Goal: Information Seeking & Learning: Learn about a topic

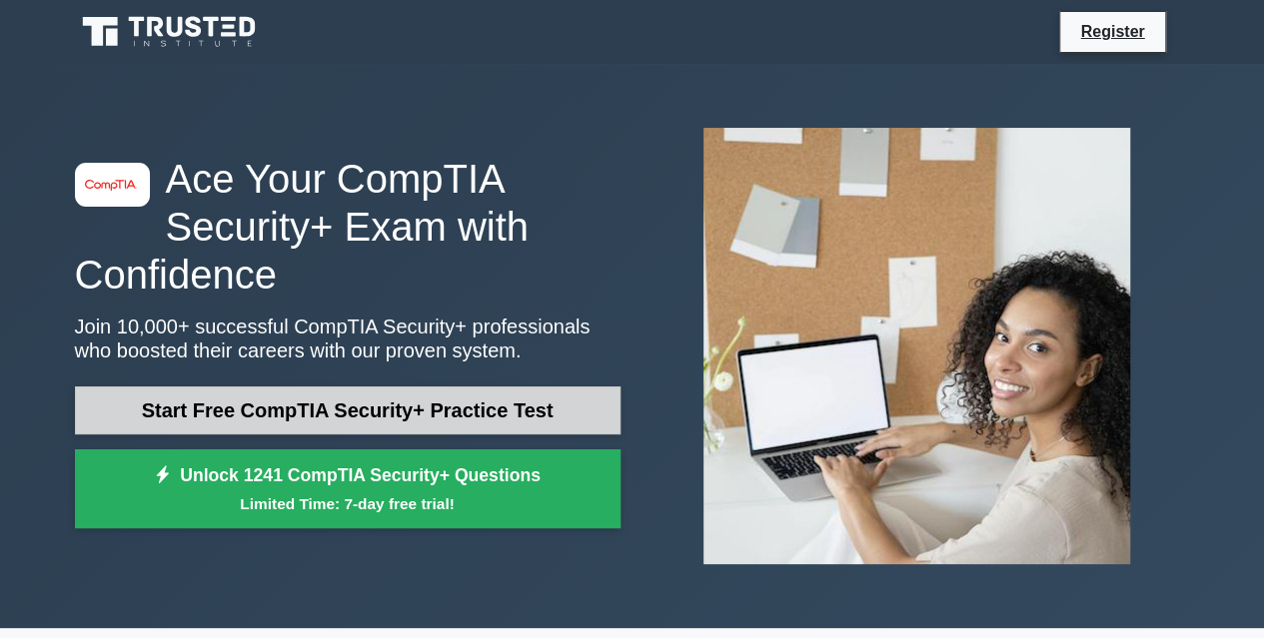
click at [320, 429] on link "Start Free CompTIA Security+ Practice Test" at bounding box center [347, 411] width 545 height 48
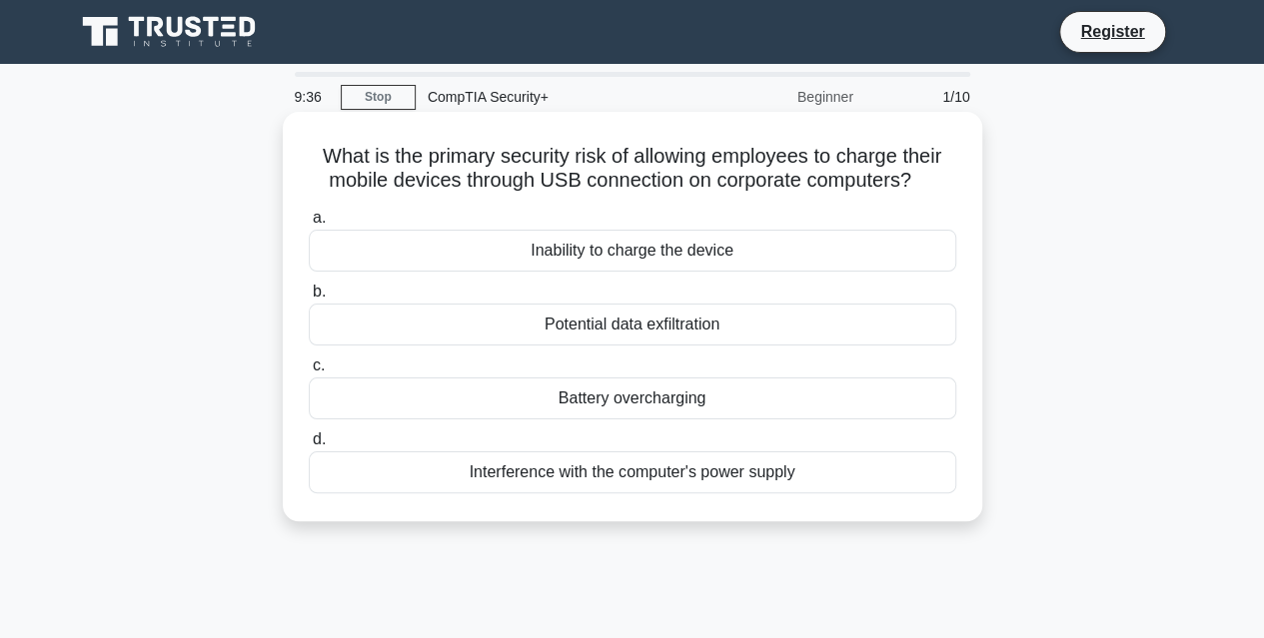
click at [524, 325] on div "Potential data exfiltration" at bounding box center [632, 325] width 647 height 42
click at [309, 299] on input "b. Potential data exfiltration" at bounding box center [309, 292] width 0 height 13
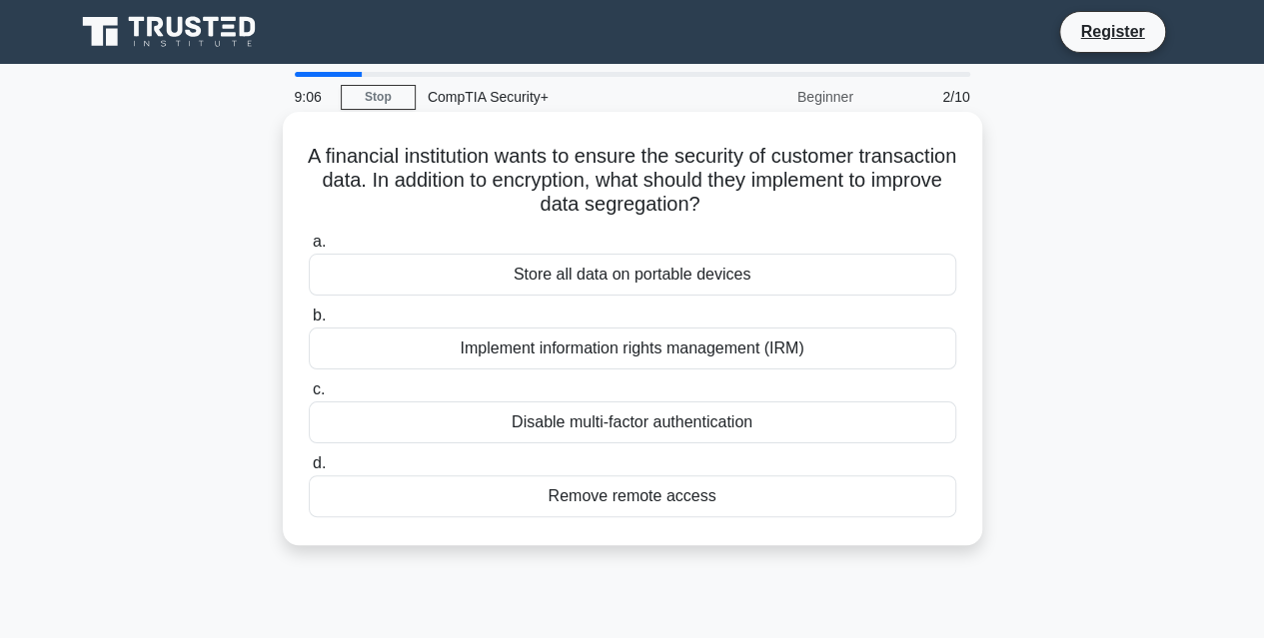
click at [681, 506] on div "Remove remote access" at bounding box center [632, 497] width 647 height 42
click at [309, 471] on input "d. Remove remote access" at bounding box center [309, 464] width 0 height 13
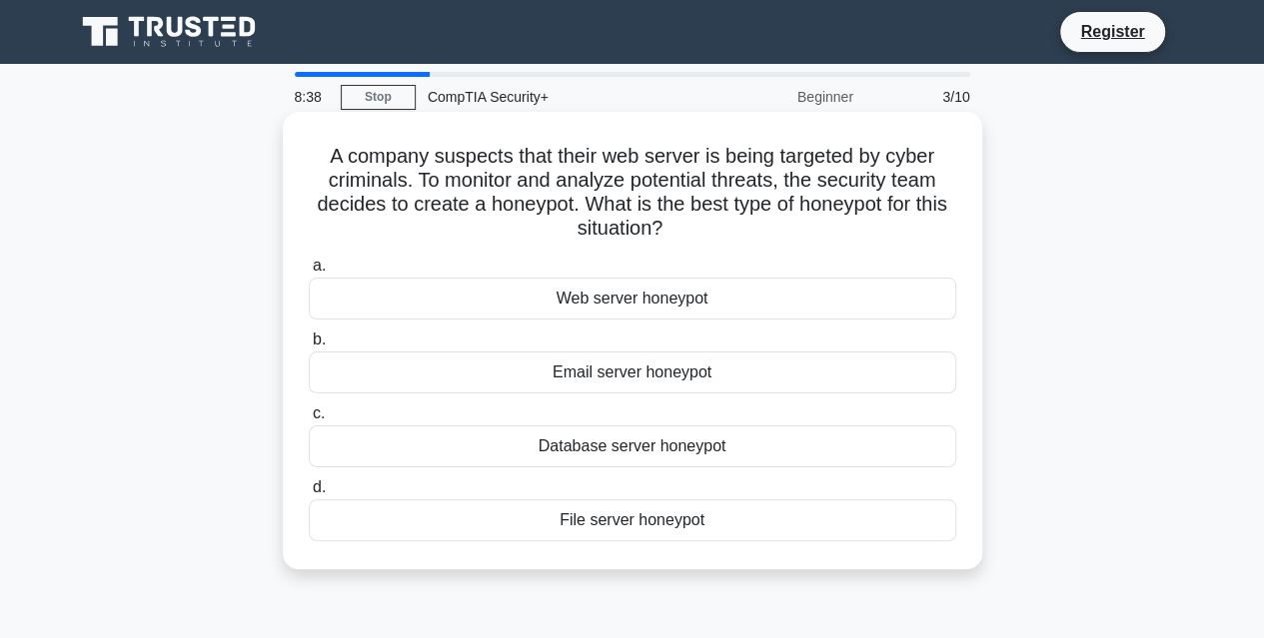
click at [668, 297] on div "Web server honeypot" at bounding box center [632, 299] width 647 height 42
click at [309, 273] on input "a. Web server honeypot" at bounding box center [309, 266] width 0 height 13
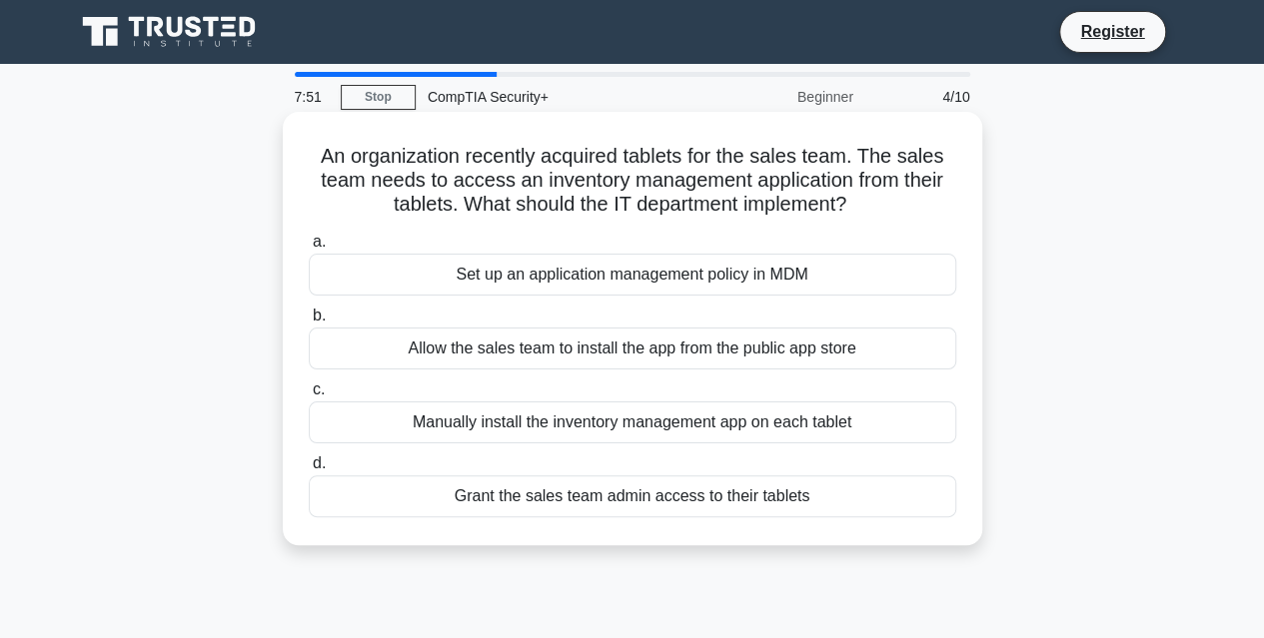
click at [684, 277] on div "Set up an application management policy in MDM" at bounding box center [632, 275] width 647 height 42
click at [309, 249] on input "a. Set up an application management policy in MDM" at bounding box center [309, 242] width 0 height 13
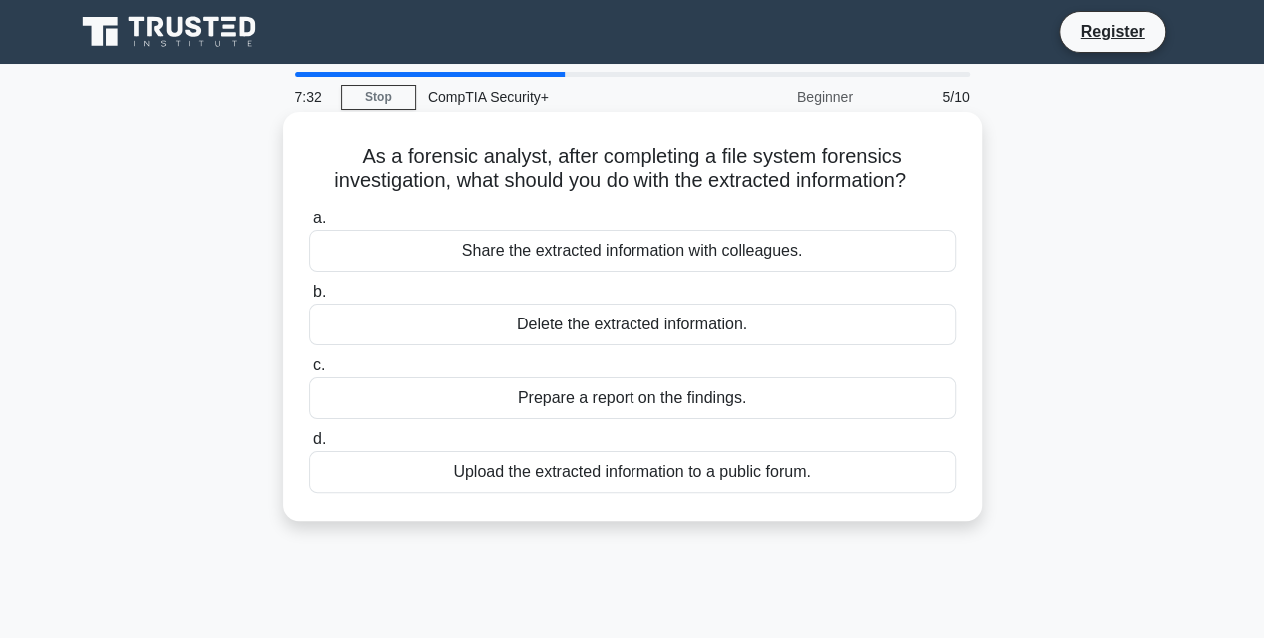
click at [634, 412] on div "Prepare a report on the findings." at bounding box center [632, 399] width 647 height 42
click at [309, 373] on input "c. Prepare a report on the findings." at bounding box center [309, 366] width 0 height 13
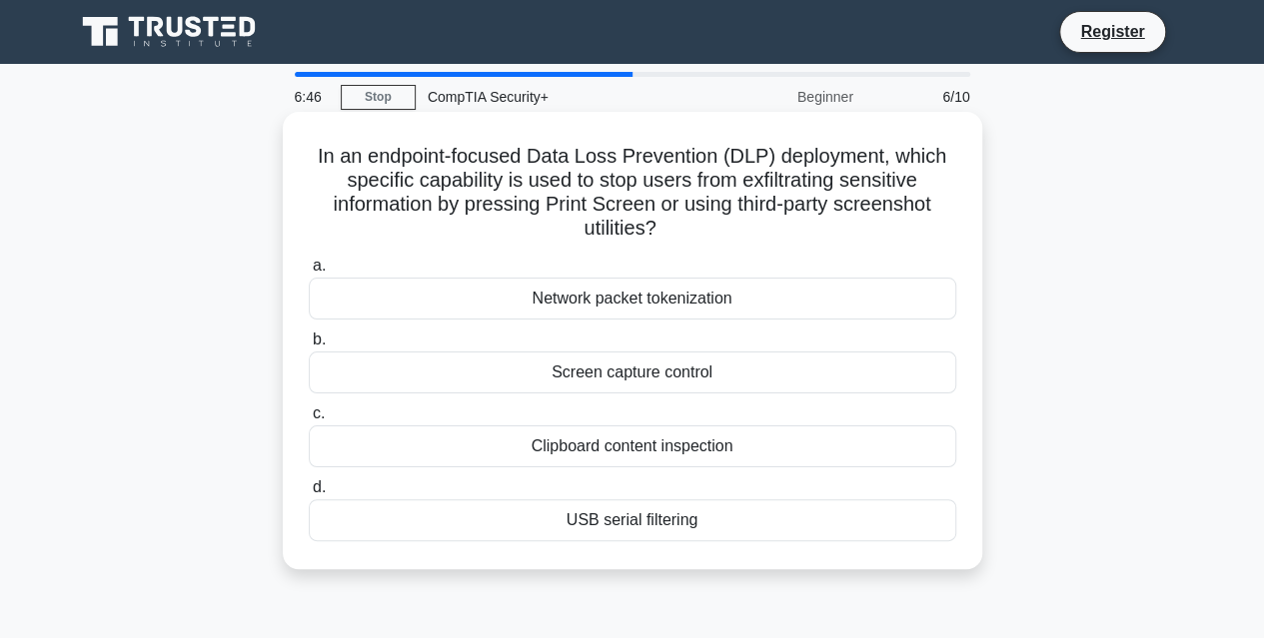
click at [765, 371] on div "Screen capture control" at bounding box center [632, 373] width 647 height 42
click at [309, 347] on input "b. Screen capture control" at bounding box center [309, 340] width 0 height 13
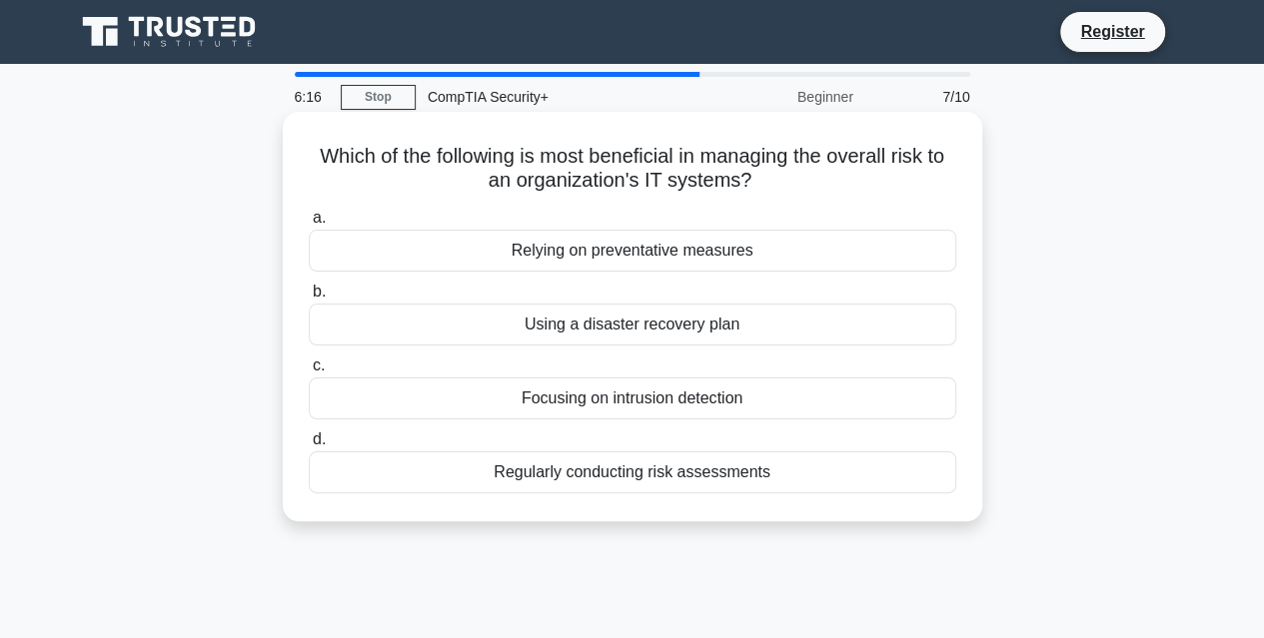
click at [707, 473] on div "Regularly conducting risk assessments" at bounding box center [632, 473] width 647 height 42
click at [309, 447] on input "d. Regularly conducting risk assessments" at bounding box center [309, 440] width 0 height 13
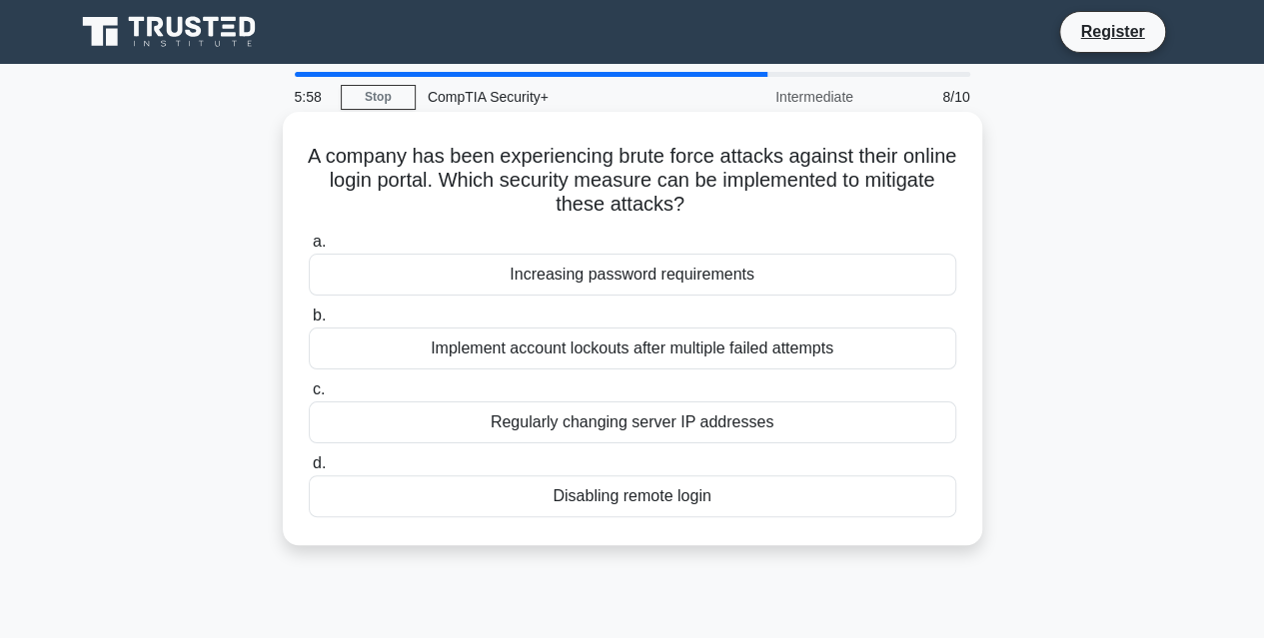
click at [711, 344] on div "Implement account lockouts after multiple failed attempts" at bounding box center [632, 349] width 647 height 42
click at [309, 323] on input "b. Implement account lockouts after multiple failed attempts" at bounding box center [309, 316] width 0 height 13
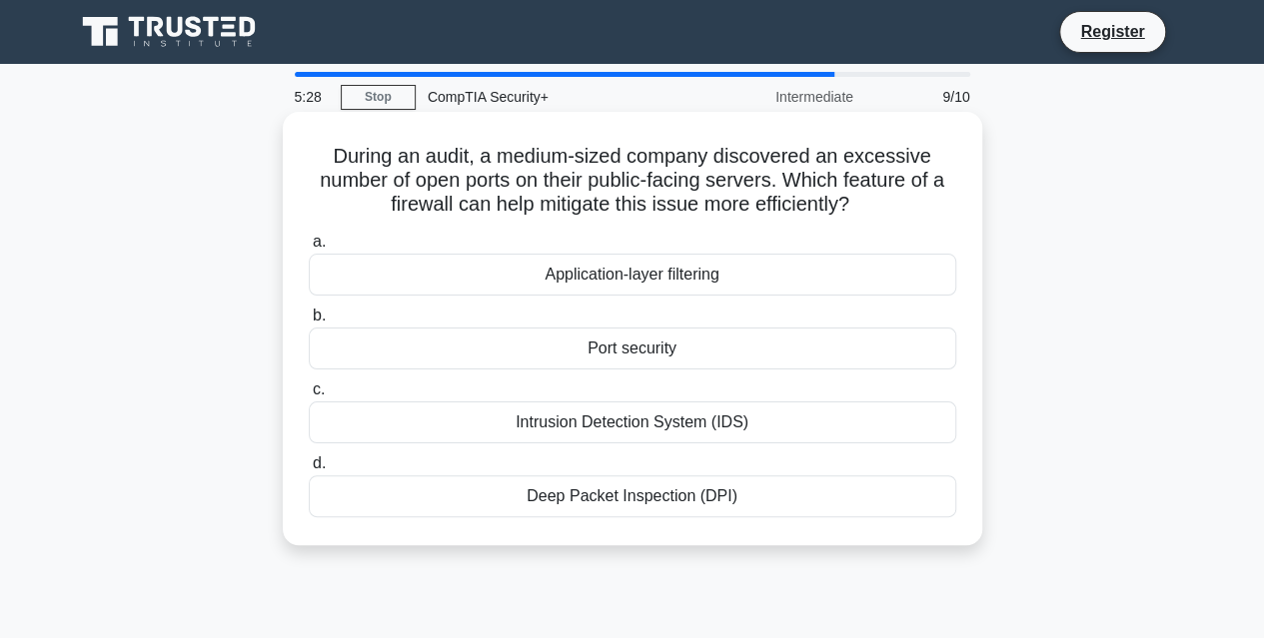
click at [713, 273] on div "Application-layer filtering" at bounding box center [632, 275] width 647 height 42
click at [309, 249] on input "a. Application-layer filtering" at bounding box center [309, 242] width 0 height 13
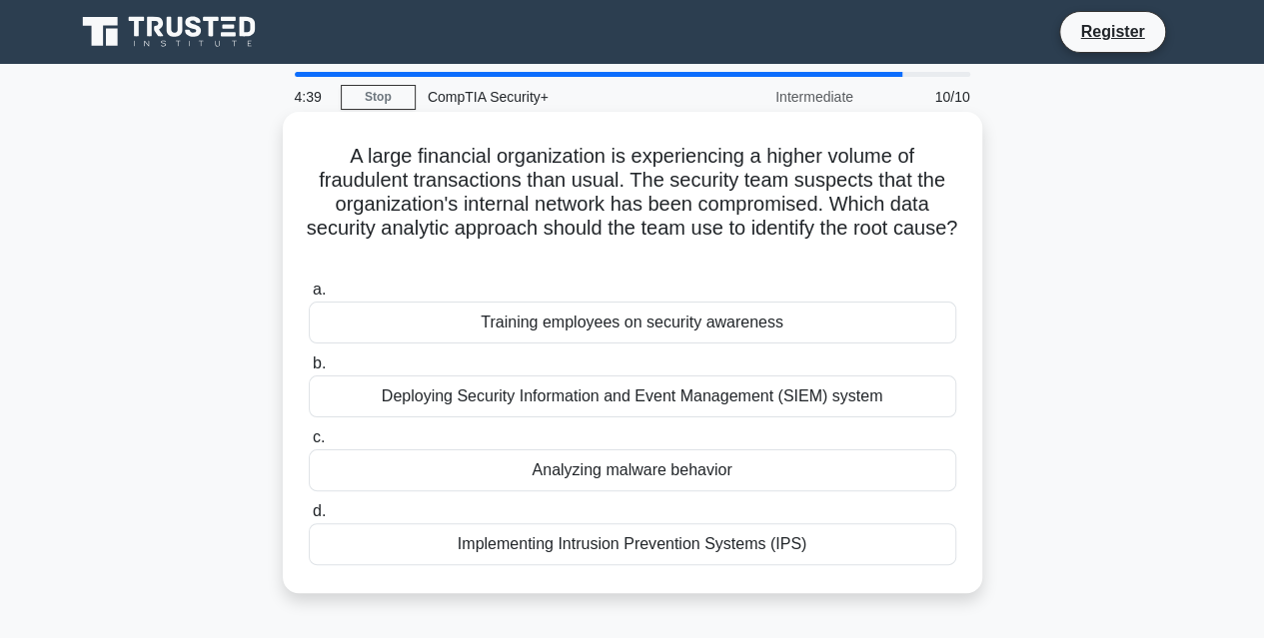
click at [699, 410] on div "Deploying Security Information and Event Management (SIEM) system" at bounding box center [632, 397] width 647 height 42
click at [309, 371] on input "b. Deploying Security Information and Event Management (SIEM) system" at bounding box center [309, 364] width 0 height 13
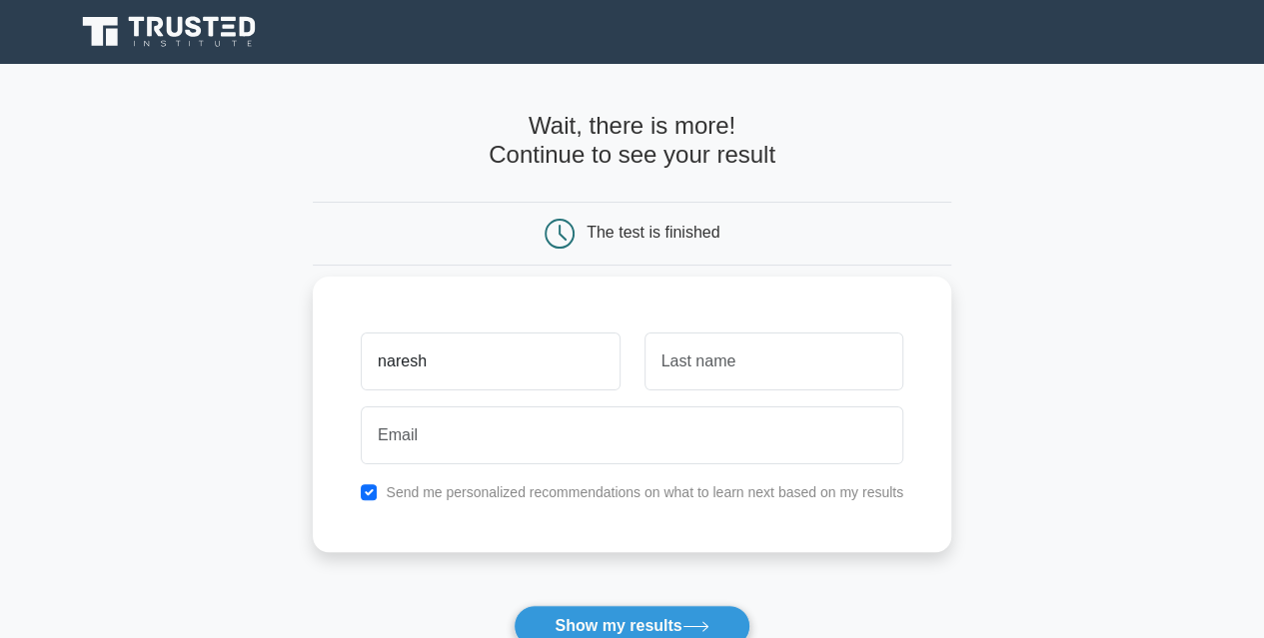
type input "naresh"
click at [695, 368] on input "text" at bounding box center [773, 362] width 259 height 58
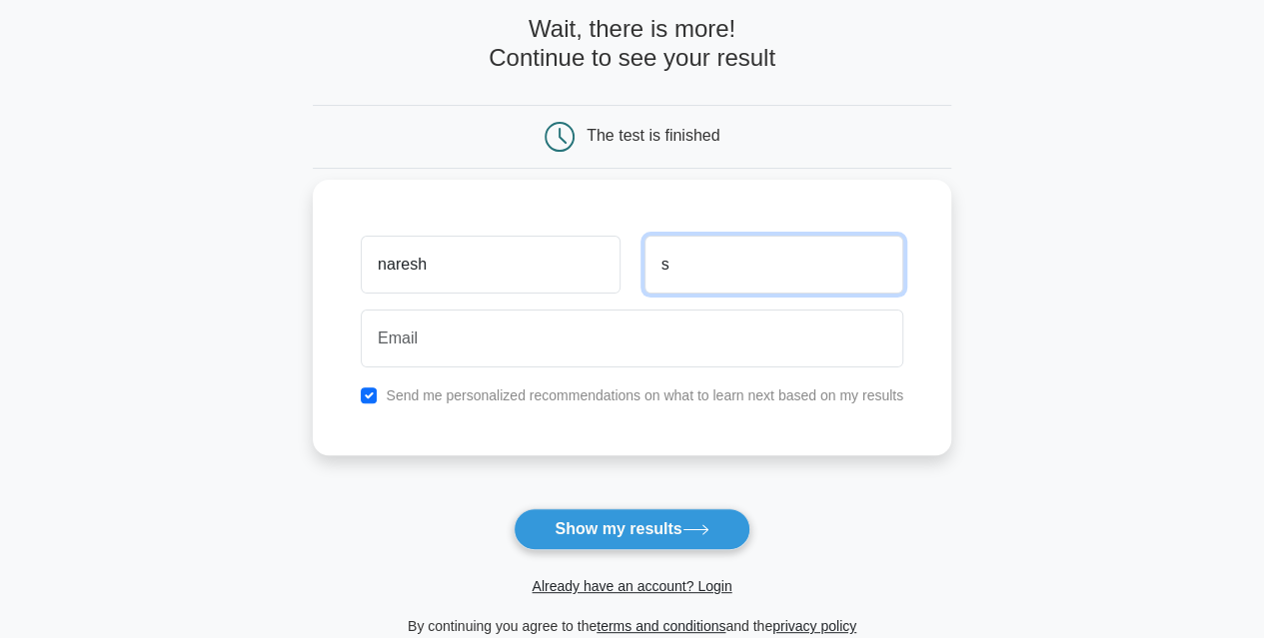
scroll to position [126, 0]
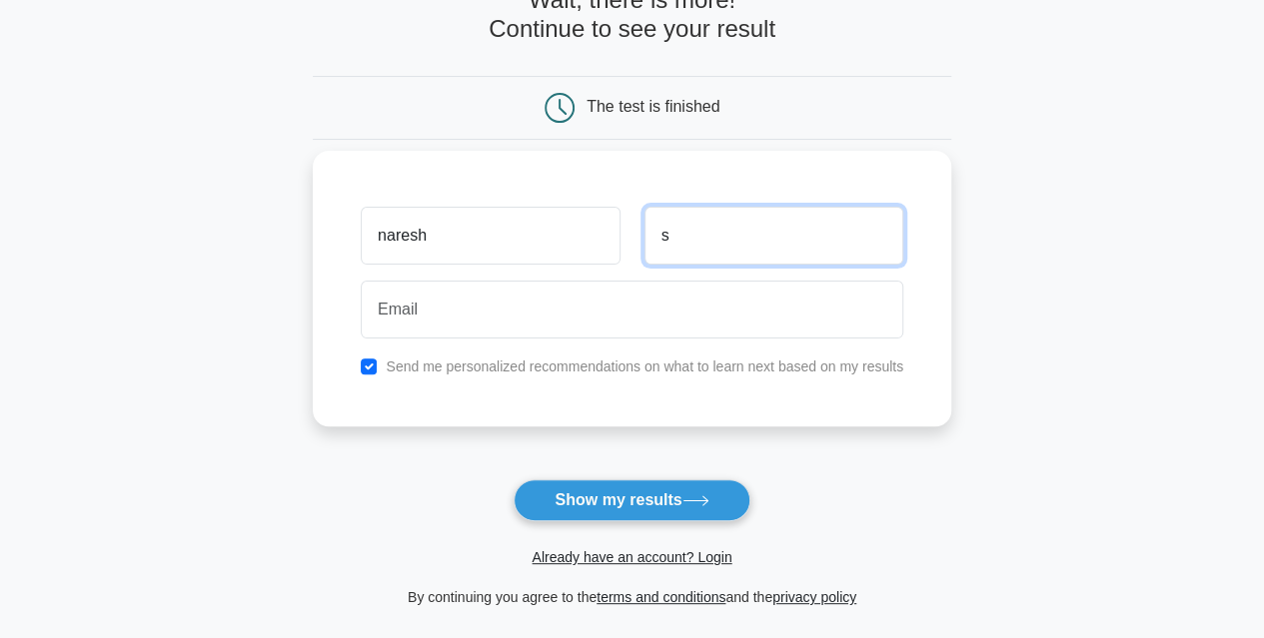
type input "s"
click at [372, 367] on input "checkbox" at bounding box center [369, 367] width 16 height 16
checkbox input "false"
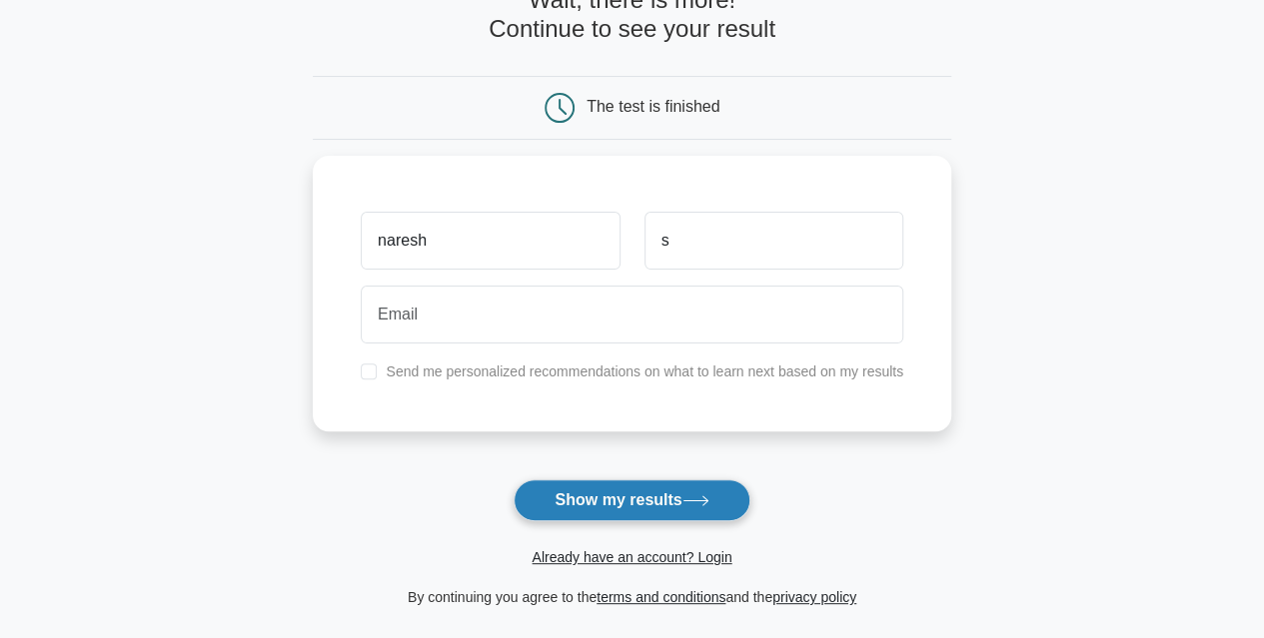
click at [580, 502] on button "Show my results" at bounding box center [631, 501] width 236 height 42
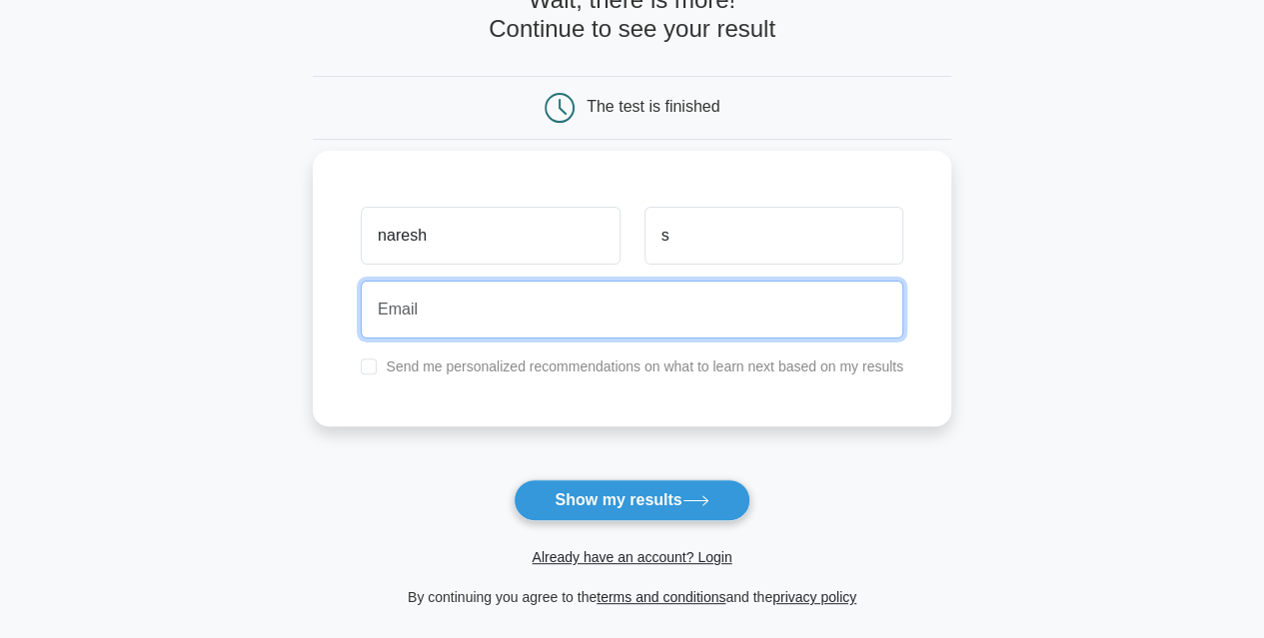
click at [419, 317] on input "email" at bounding box center [632, 310] width 542 height 58
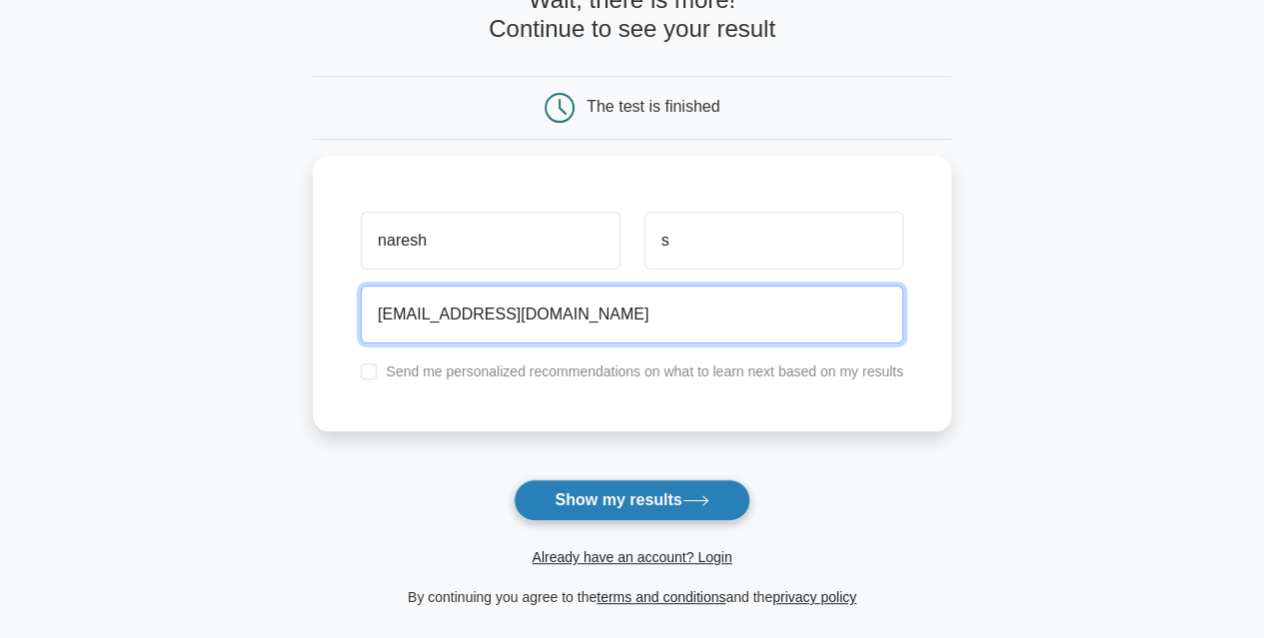
type input "nareshsanta04Q@gmail.com"
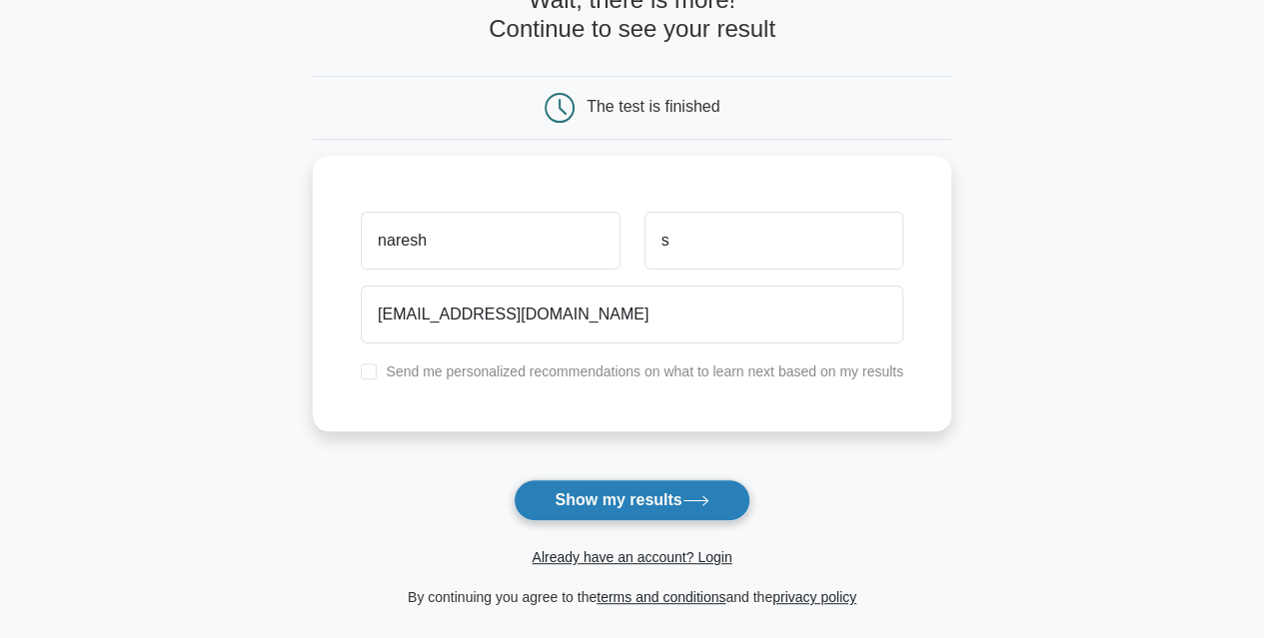
click at [549, 492] on button "Show my results" at bounding box center [631, 501] width 236 height 42
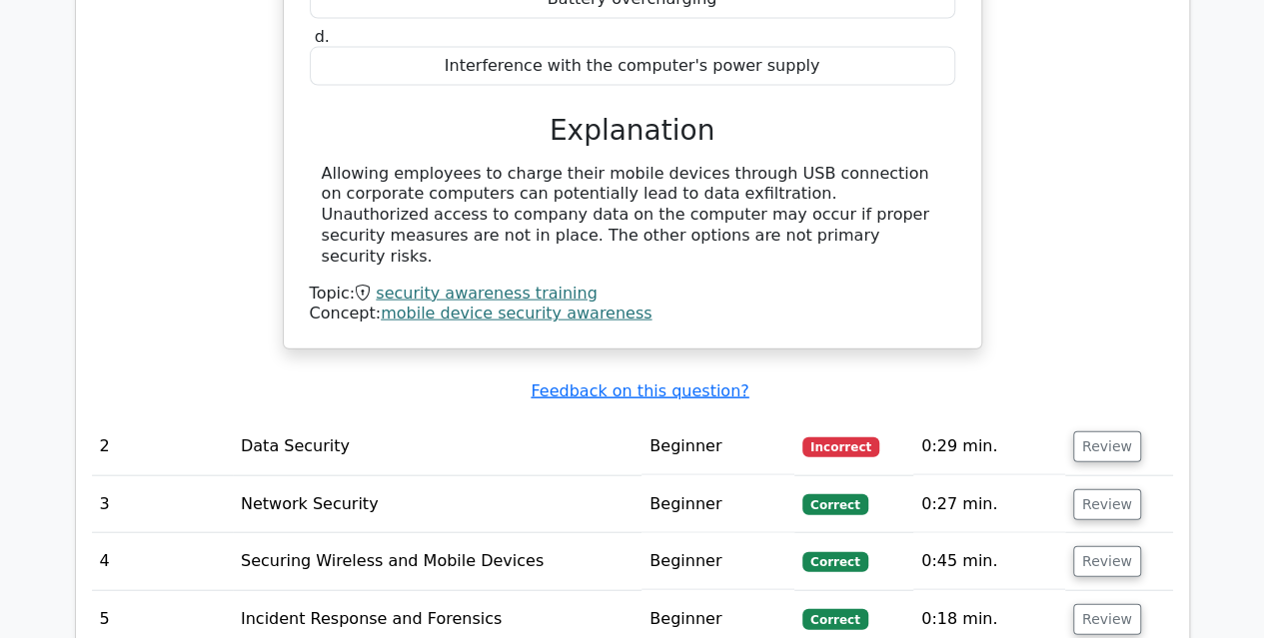
scroll to position [2094, 0]
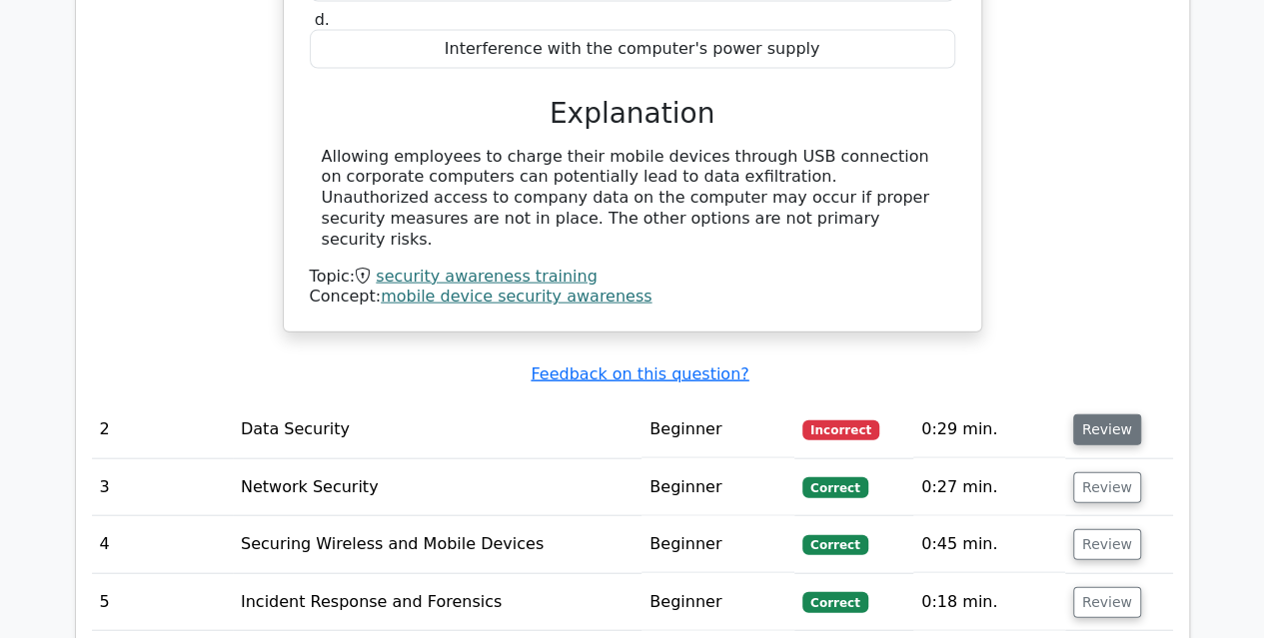
click at [1128, 415] on button "Review" at bounding box center [1107, 430] width 68 height 31
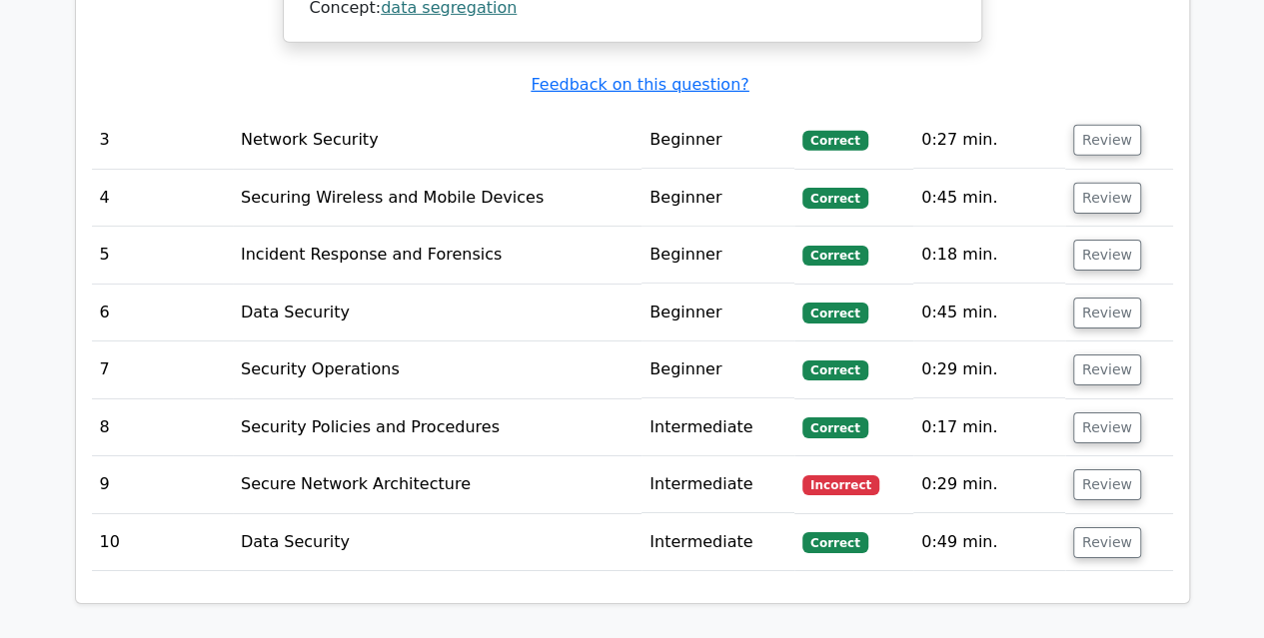
scroll to position [3139, 0]
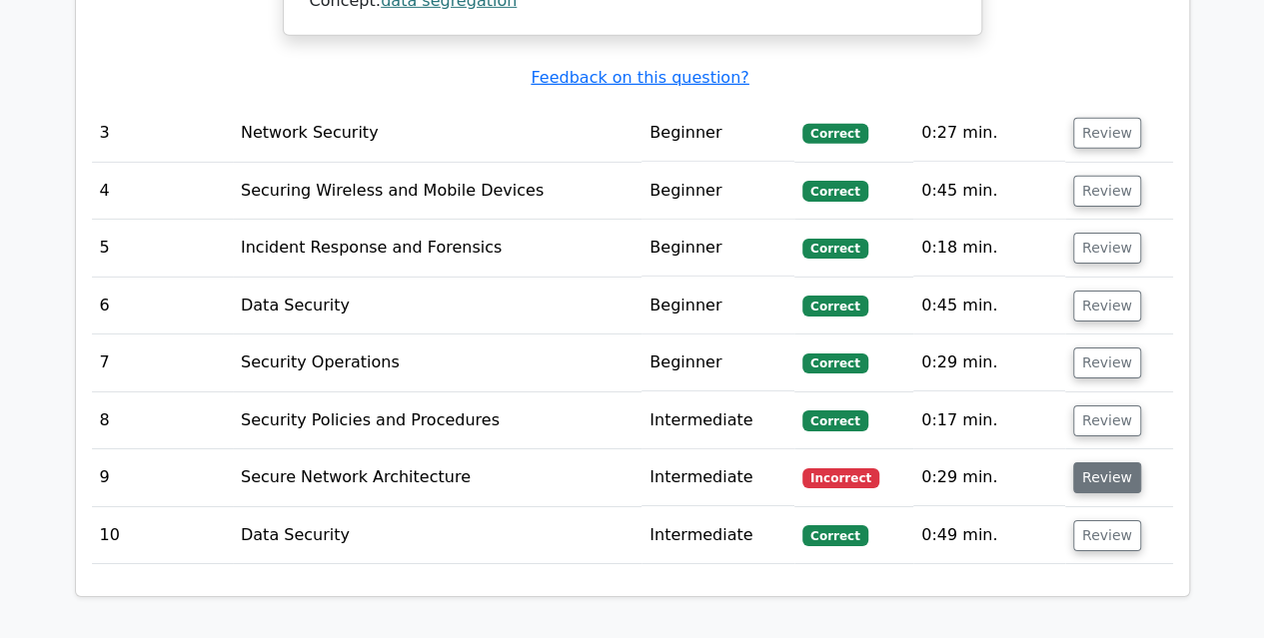
click at [1089, 463] on button "Review" at bounding box center [1107, 478] width 68 height 31
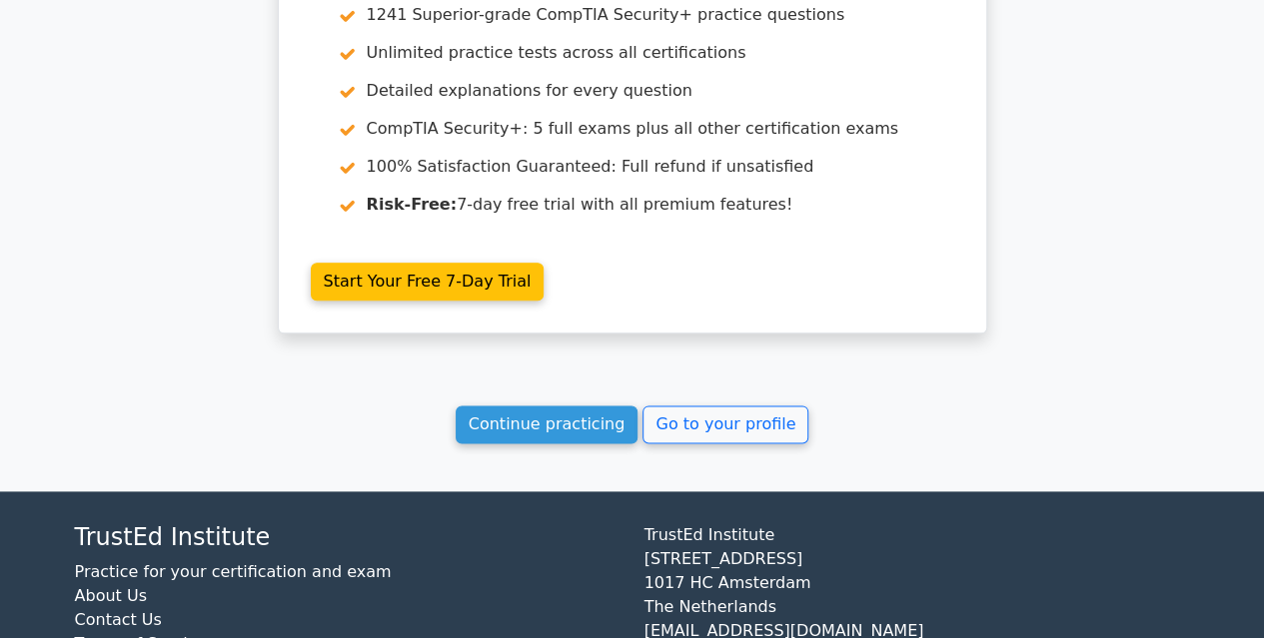
scroll to position [4821, 0]
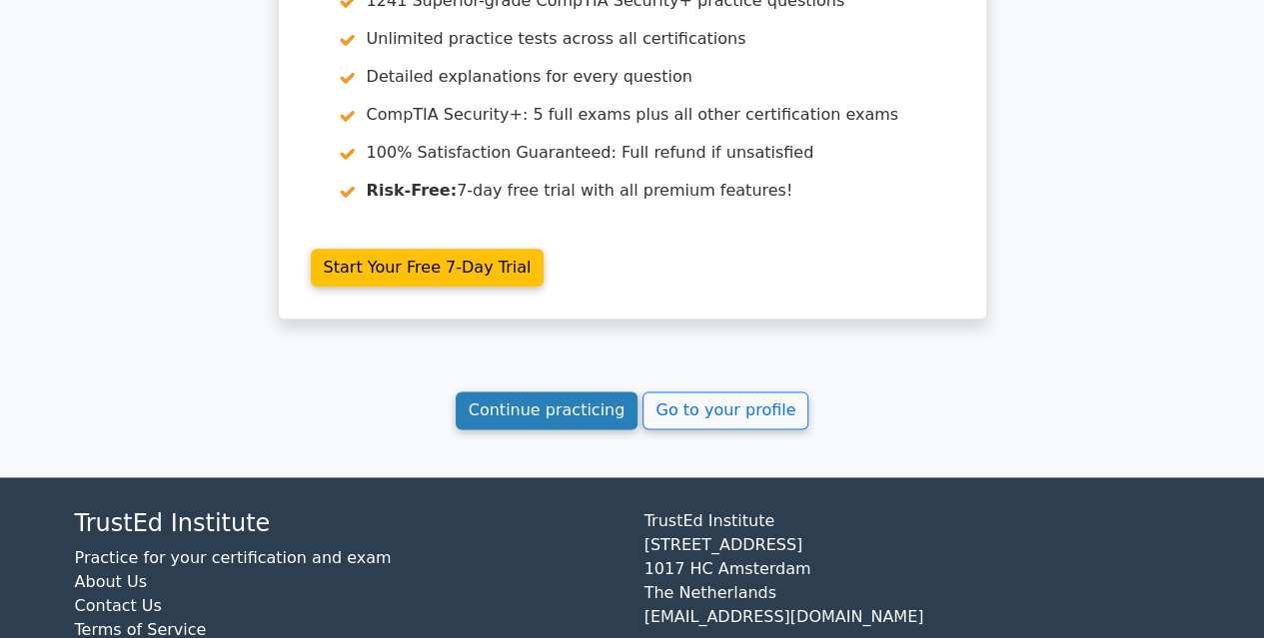
click at [606, 392] on link "Continue practicing" at bounding box center [547, 411] width 183 height 38
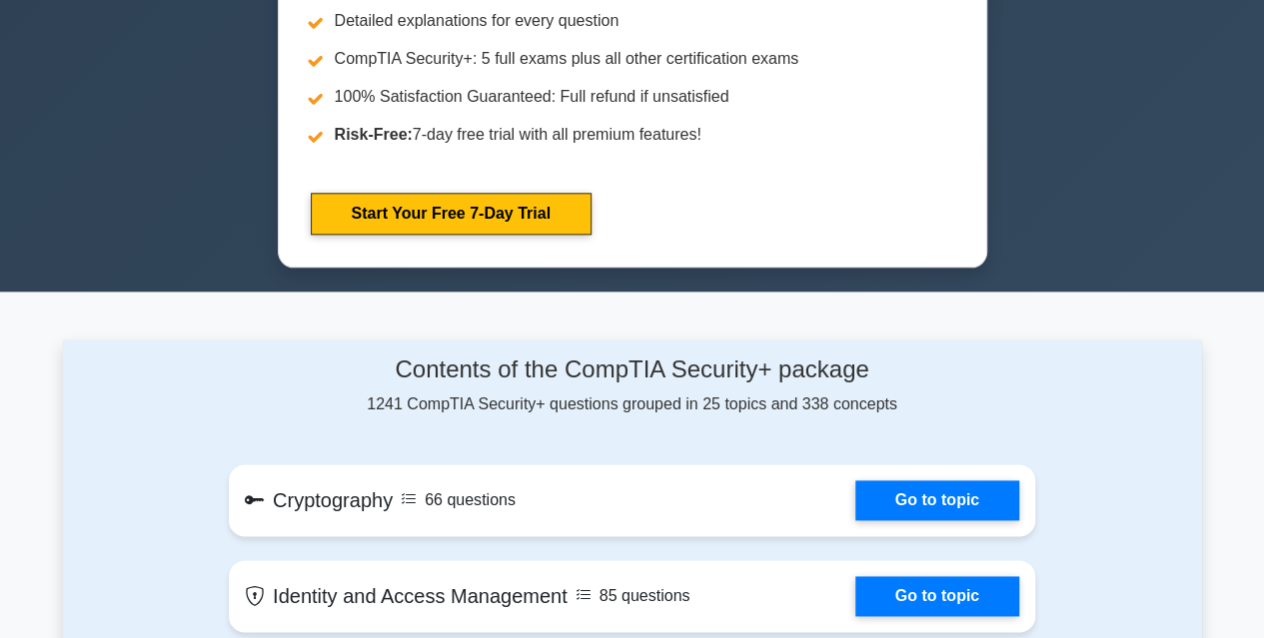
scroll to position [1298, 0]
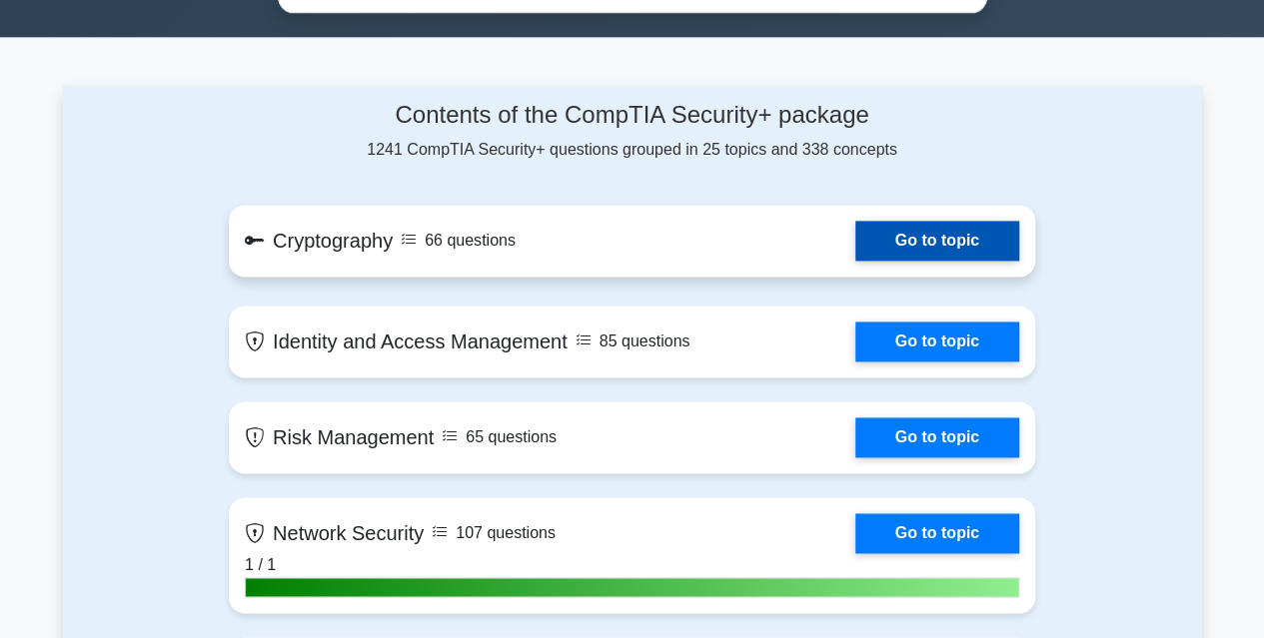
click at [907, 244] on link "Go to topic" at bounding box center [937, 241] width 164 height 40
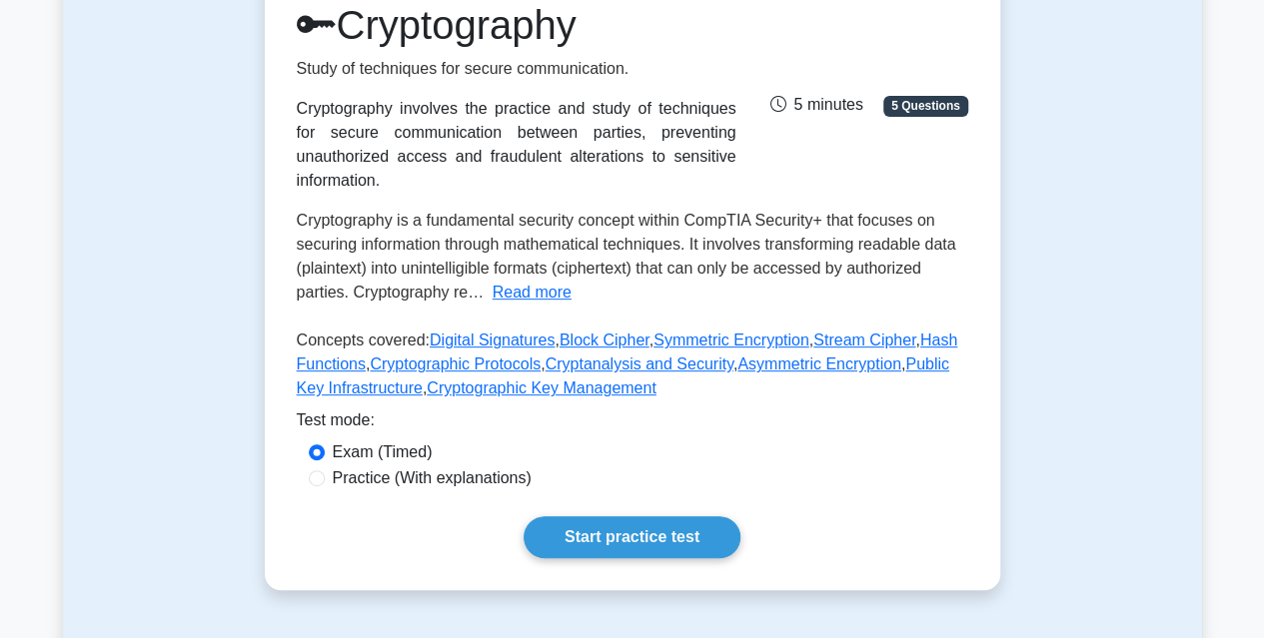
scroll to position [283, 0]
click at [406, 466] on label "Practice (With explanations)" at bounding box center [432, 478] width 199 height 24
click at [325, 470] on input "Practice (With explanations)" at bounding box center [317, 478] width 16 height 16
radio input "true"
click at [381, 440] on label "Exam (Timed)" at bounding box center [383, 452] width 100 height 24
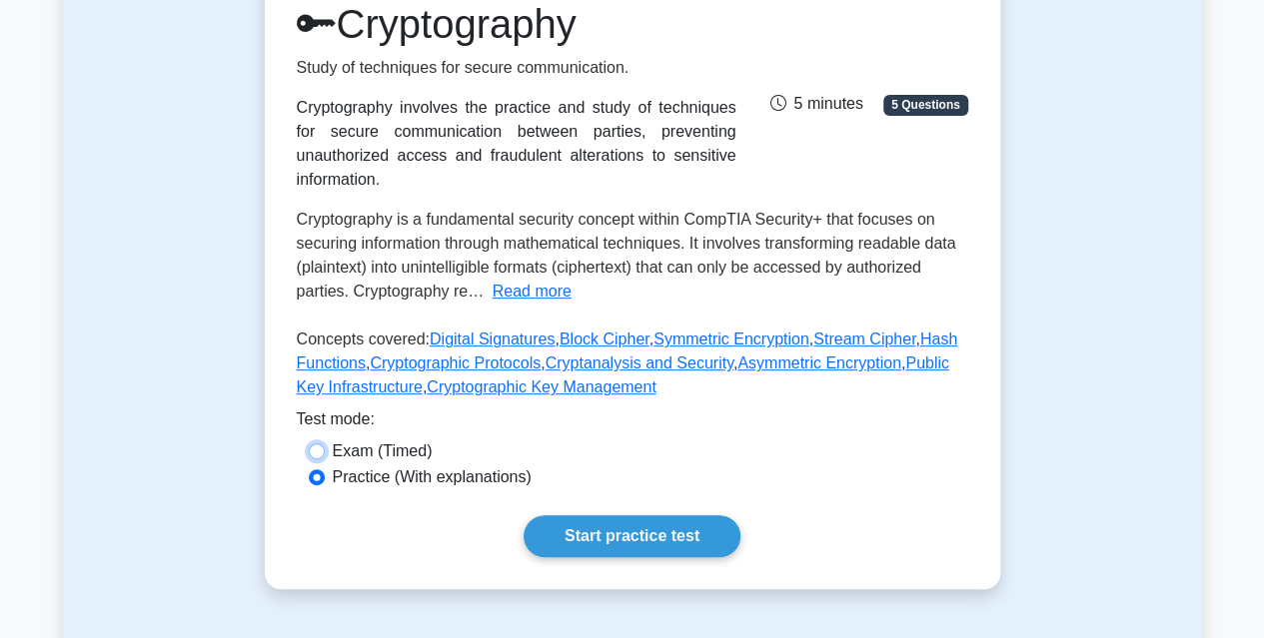
click at [325, 444] on input "Exam (Timed)" at bounding box center [317, 452] width 16 height 16
radio input "true"
click at [602, 515] on link "Start practice test" at bounding box center [631, 536] width 217 height 42
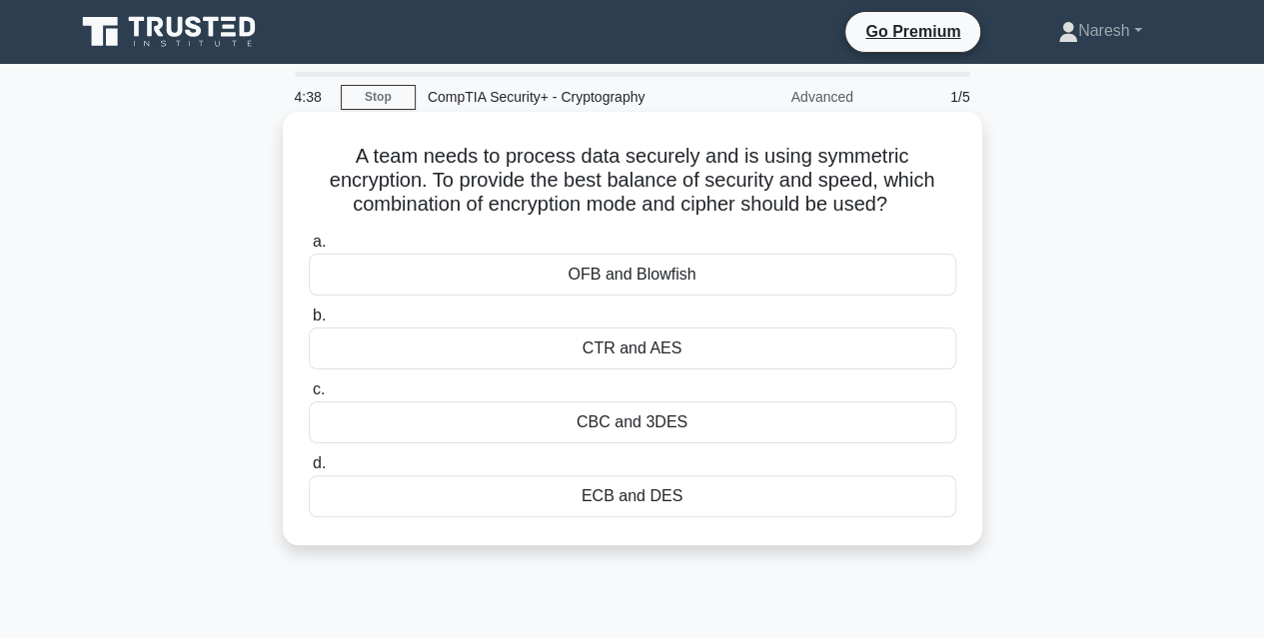
click at [577, 354] on div "CTR and AES" at bounding box center [632, 349] width 647 height 42
click at [309, 323] on input "b. CTR and AES" at bounding box center [309, 316] width 0 height 13
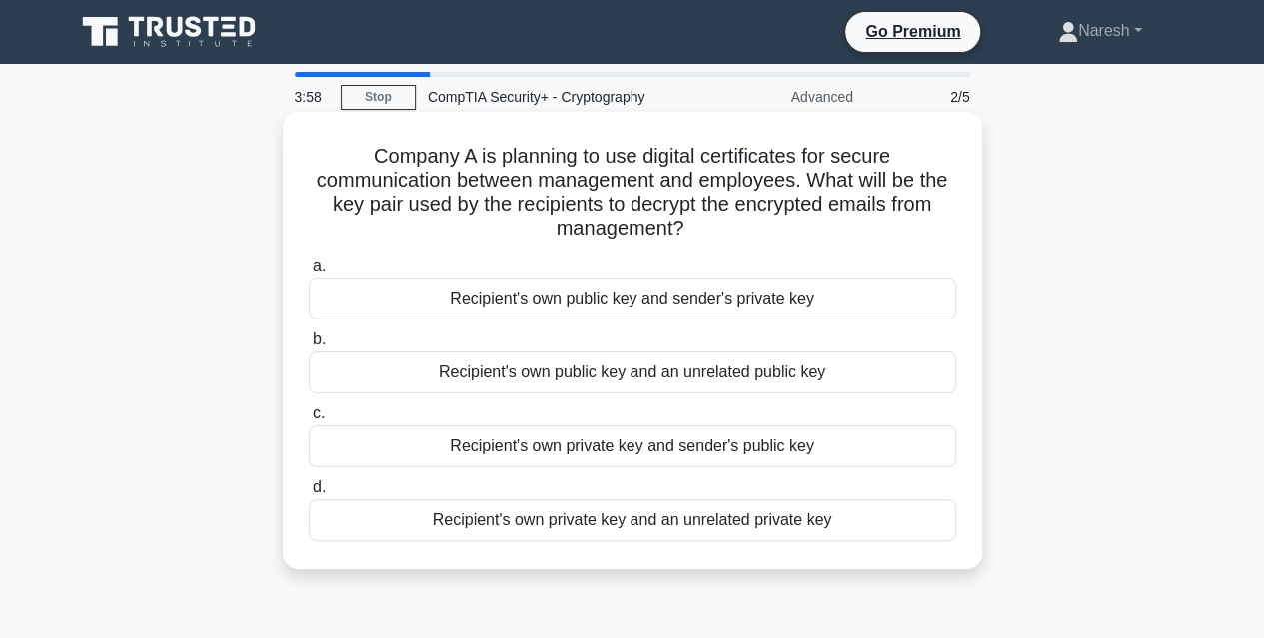
click at [617, 296] on div "Recipient's own public key and sender's private key" at bounding box center [632, 299] width 647 height 42
click at [309, 273] on input "a. Recipient's own public key and sender's private key" at bounding box center [309, 266] width 0 height 13
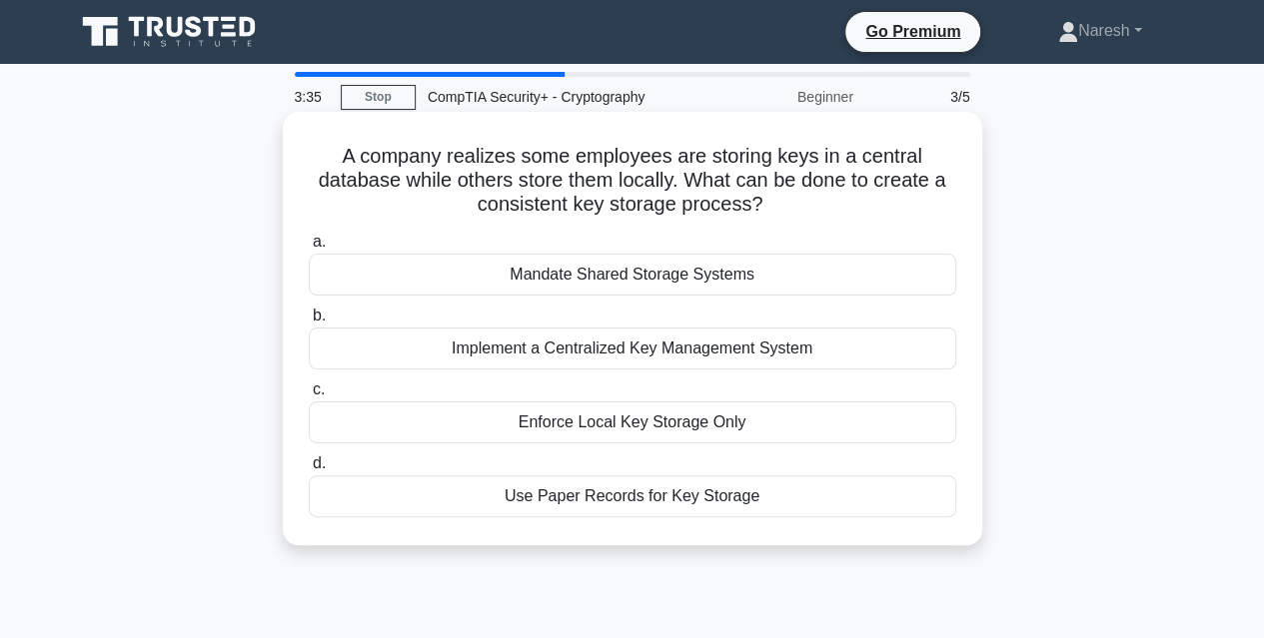
click at [611, 344] on div "Implement a Centralized Key Management System" at bounding box center [632, 349] width 647 height 42
click at [309, 323] on input "b. Implement a Centralized Key Management System" at bounding box center [309, 316] width 0 height 13
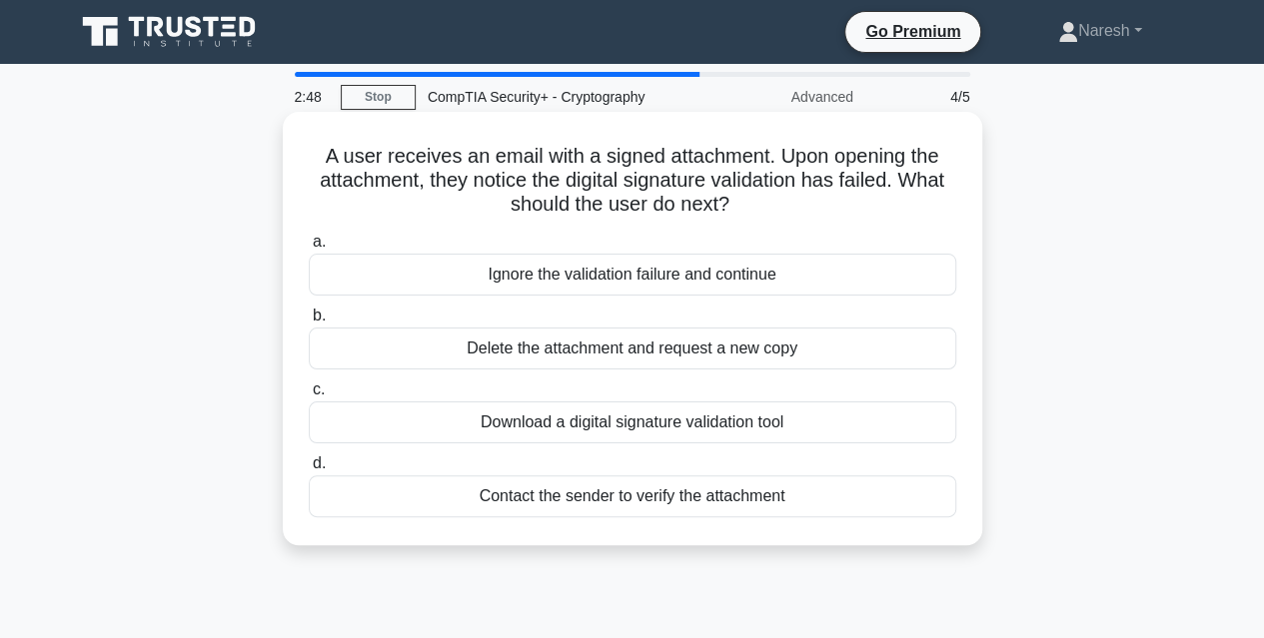
click at [719, 510] on div "Contact the sender to verify the attachment" at bounding box center [632, 497] width 647 height 42
click at [309, 471] on input "d. Contact the sender to verify the attachment" at bounding box center [309, 464] width 0 height 13
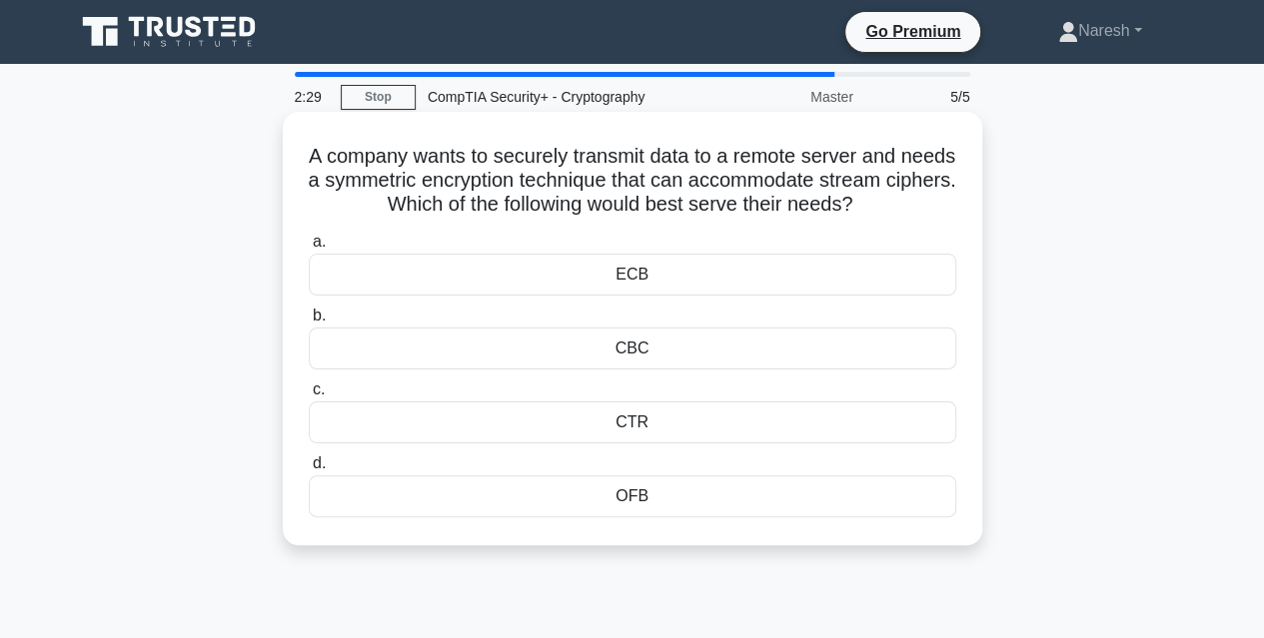
click at [660, 345] on div "CBC" at bounding box center [632, 349] width 647 height 42
click at [309, 323] on input "b. CBC" at bounding box center [309, 316] width 0 height 13
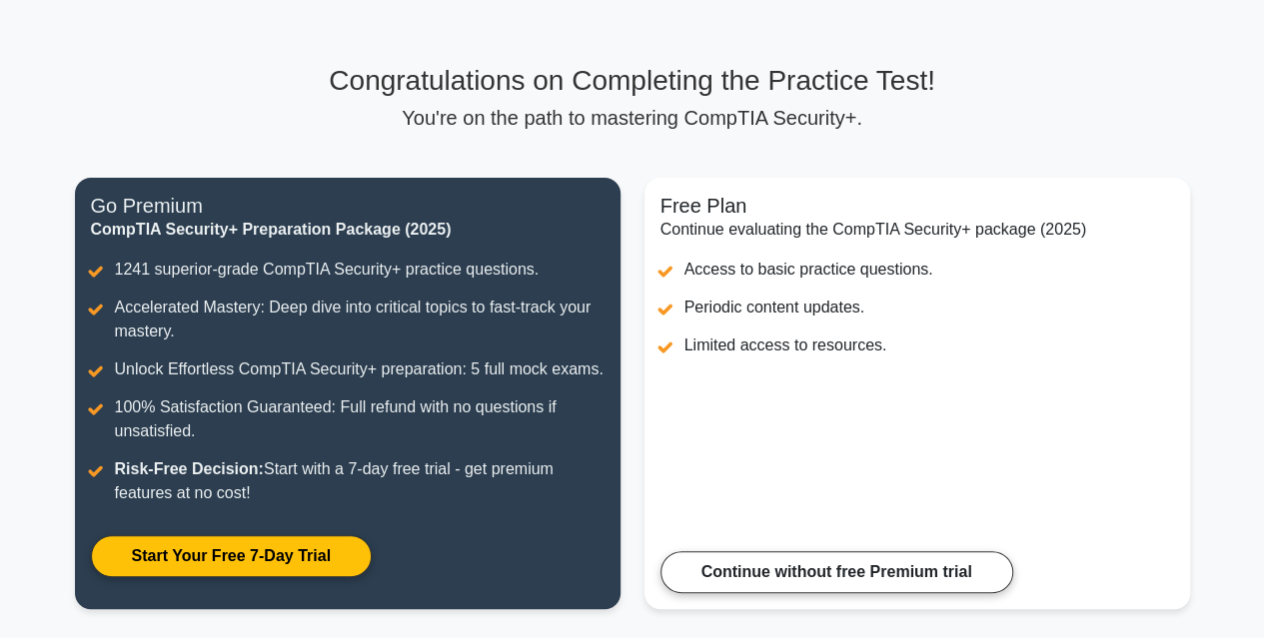
scroll to position [98, 0]
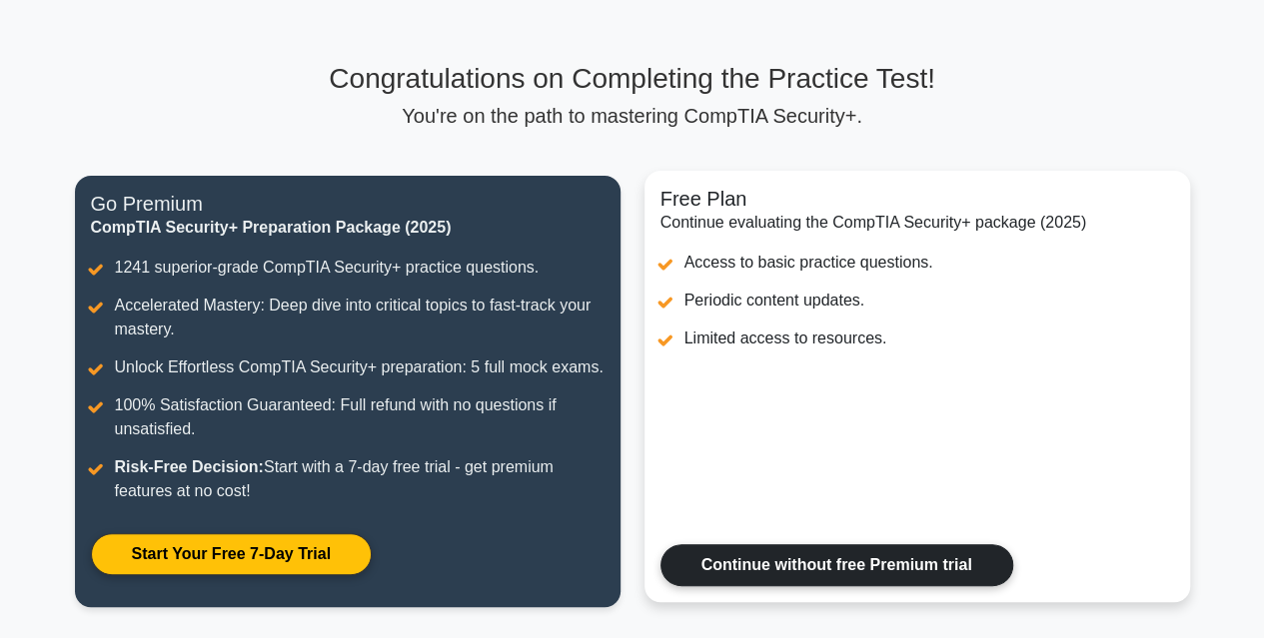
click at [772, 559] on link "Continue without free Premium trial" at bounding box center [836, 565] width 353 height 42
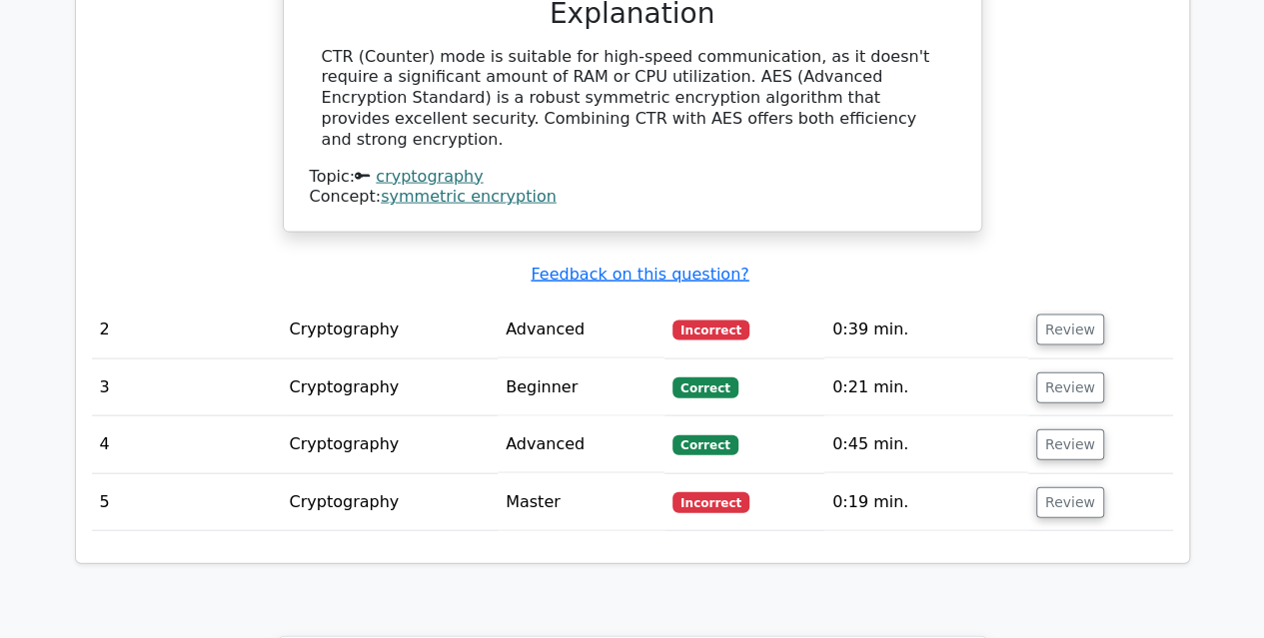
scroll to position [2020, 0]
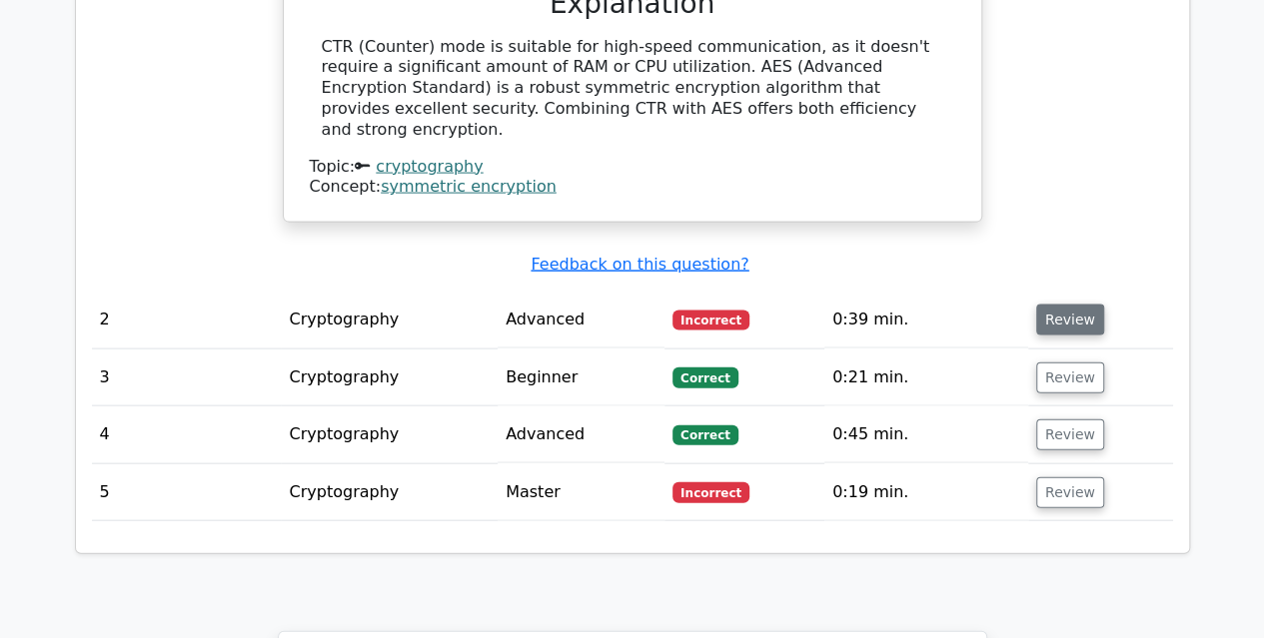
click at [1057, 305] on button "Review" at bounding box center [1070, 320] width 68 height 31
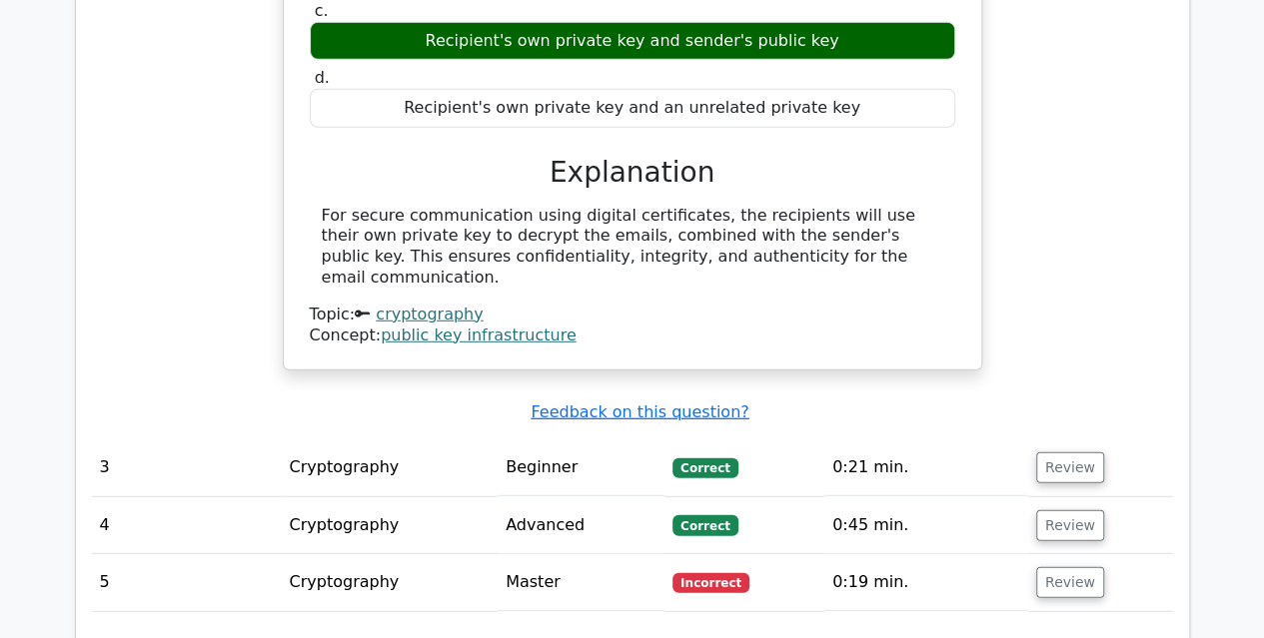
scroll to position [2851, 0]
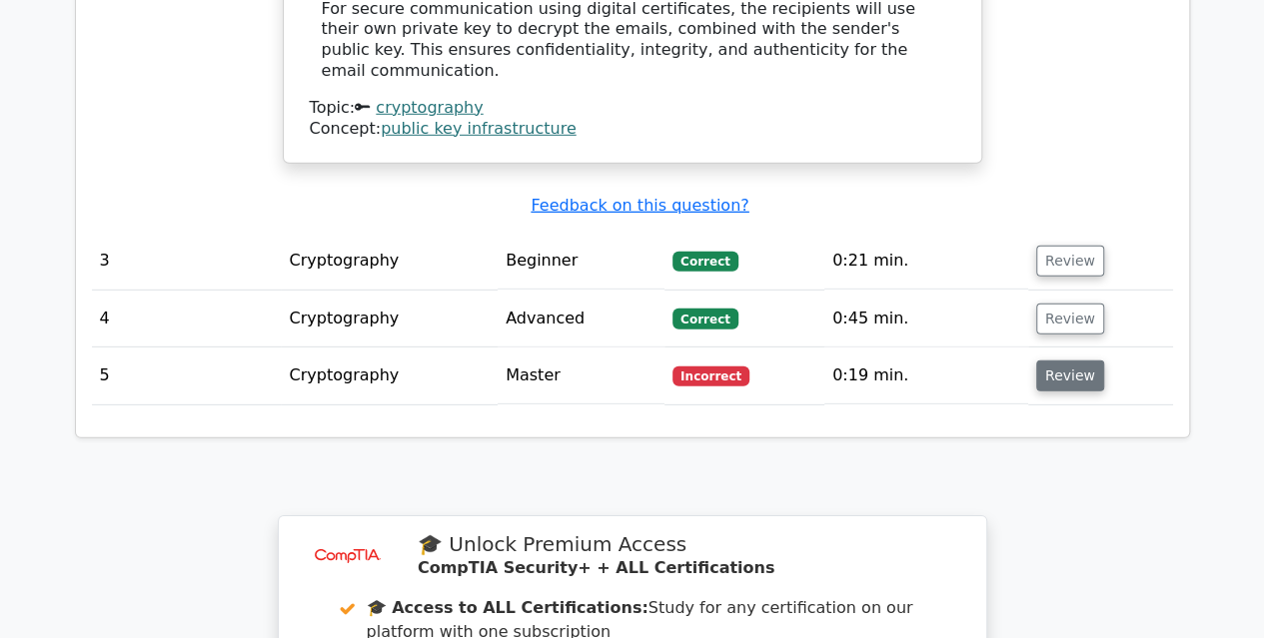
click at [1070, 361] on button "Review" at bounding box center [1070, 376] width 68 height 31
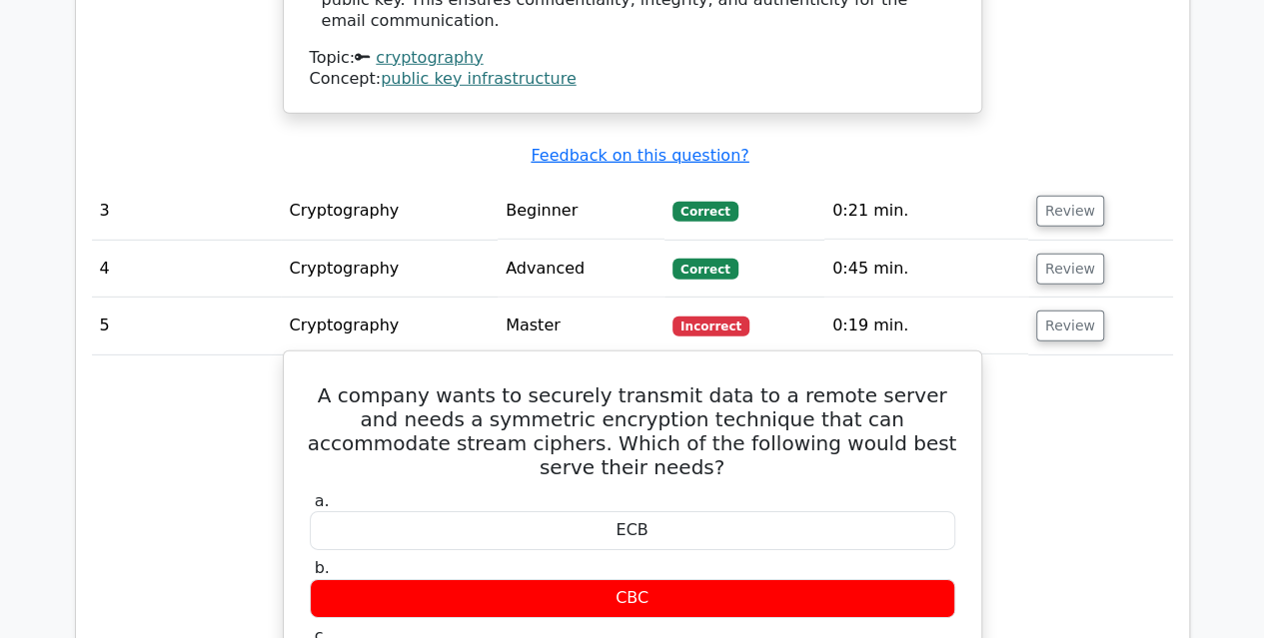
scroll to position [2877, 0]
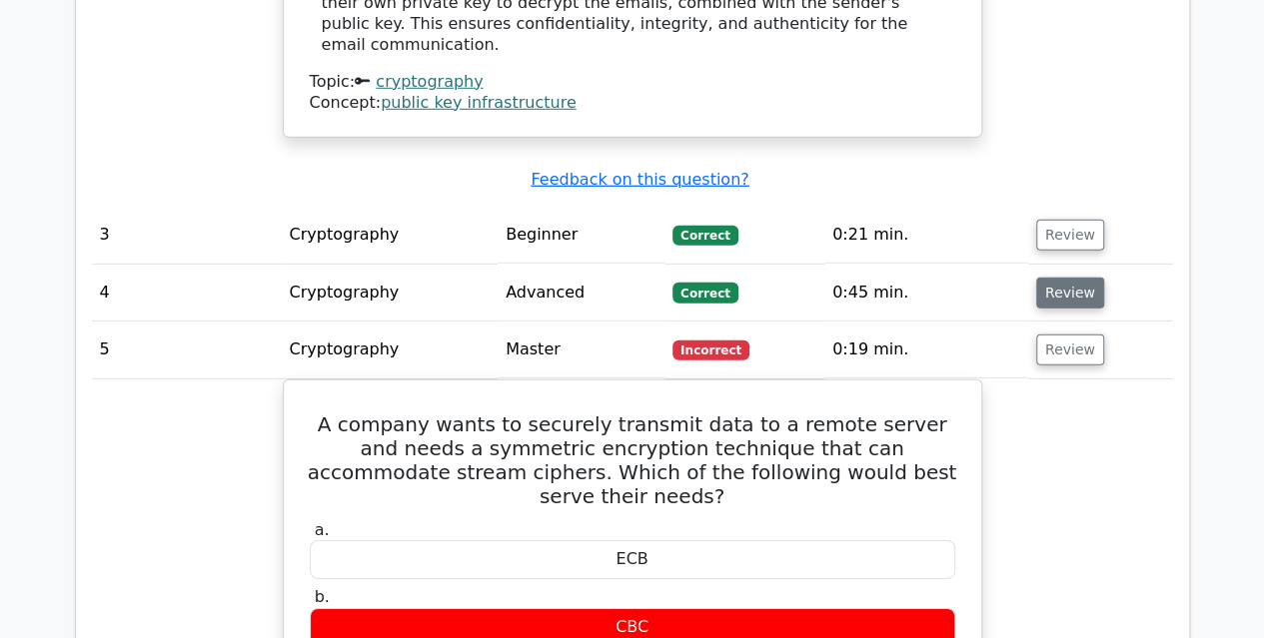
click at [1071, 278] on button "Review" at bounding box center [1070, 293] width 68 height 31
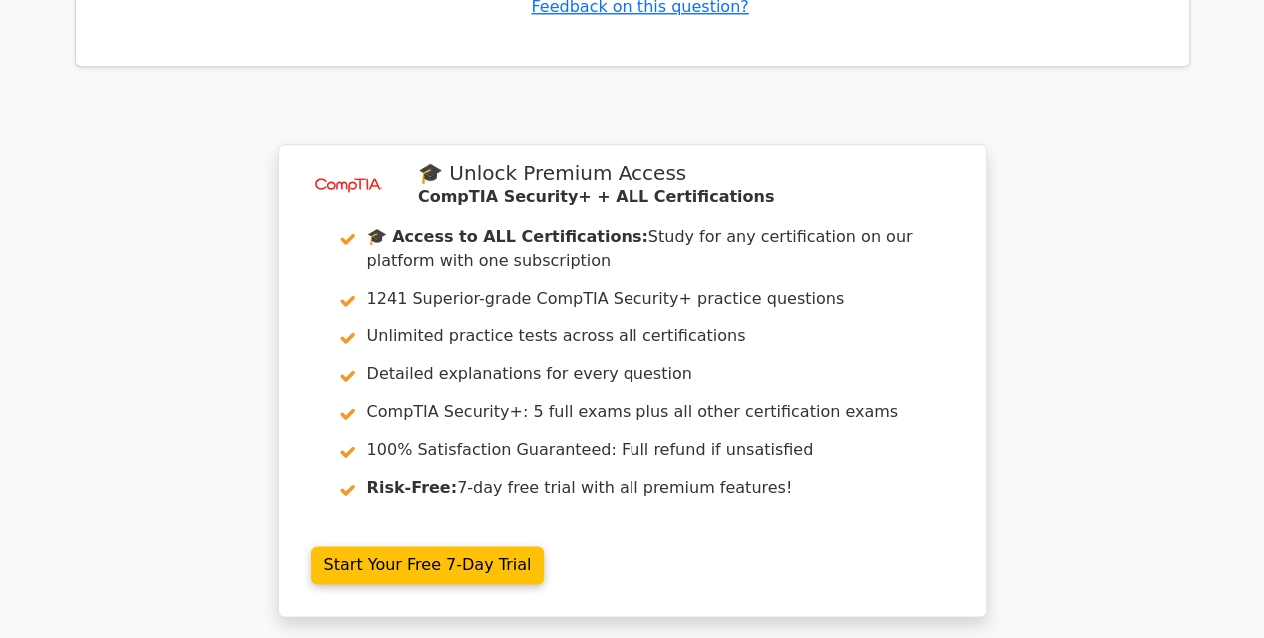
scroll to position [5043, 0]
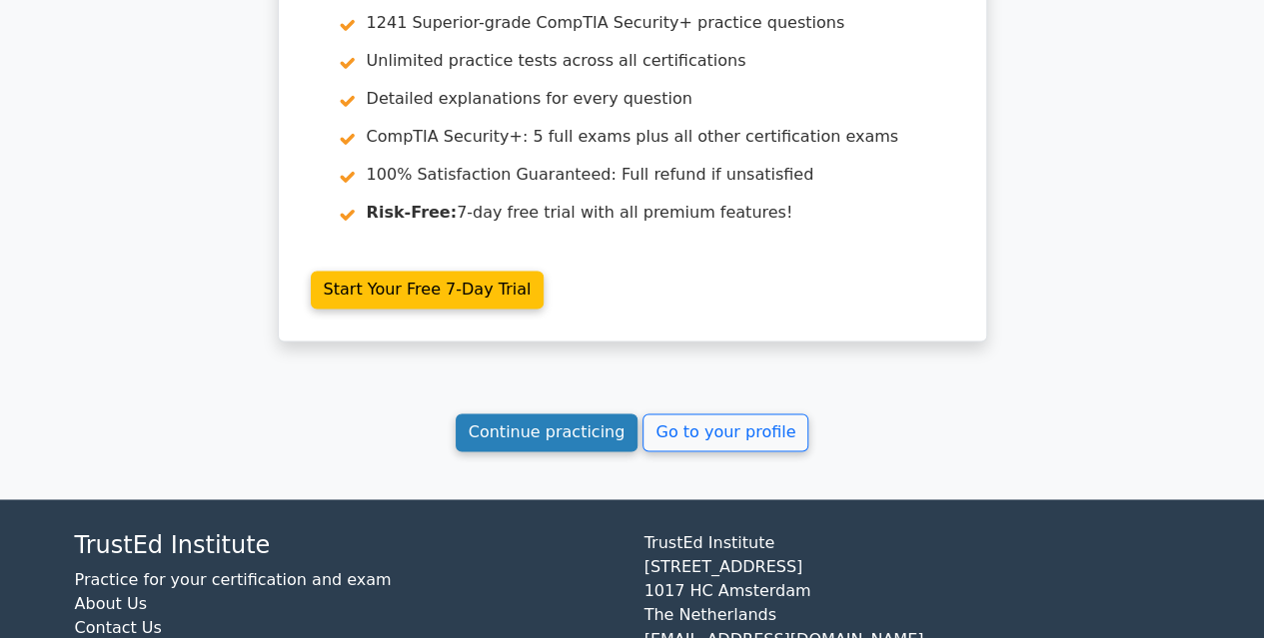
click at [576, 414] on link "Continue practicing" at bounding box center [547, 433] width 183 height 38
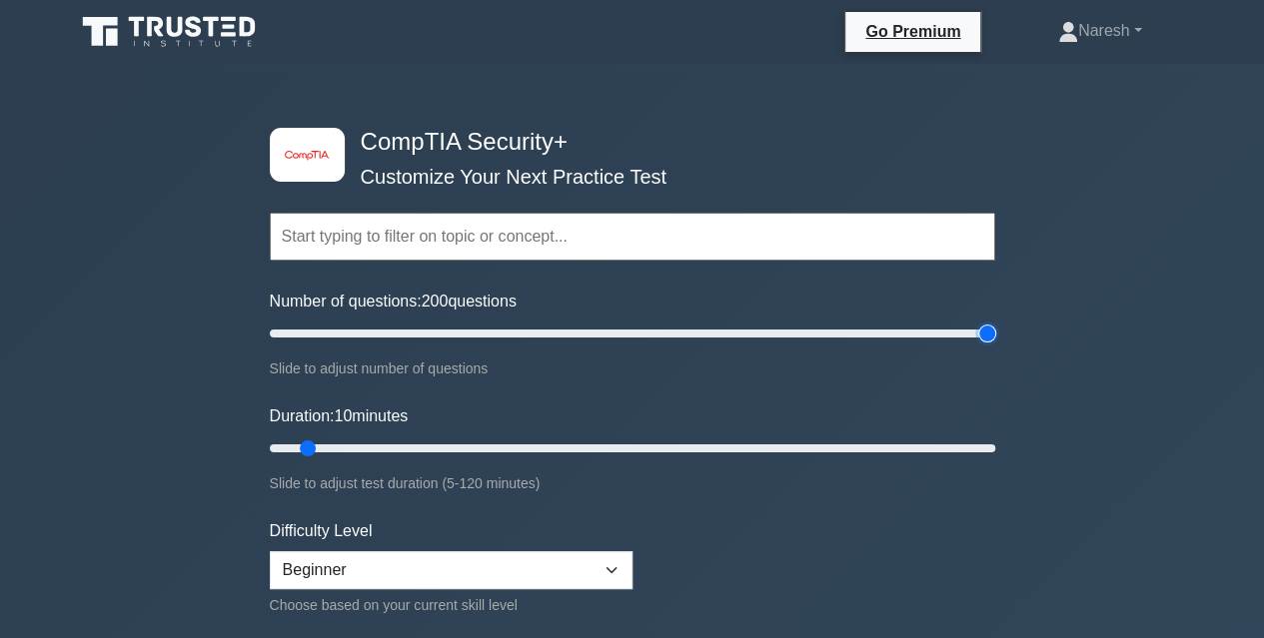
type input "200"
click at [985, 332] on input "Number of questions: 200 questions" at bounding box center [632, 334] width 725 height 24
type input "120"
click at [988, 449] on input "Duration: 120 minutes" at bounding box center [632, 449] width 725 height 24
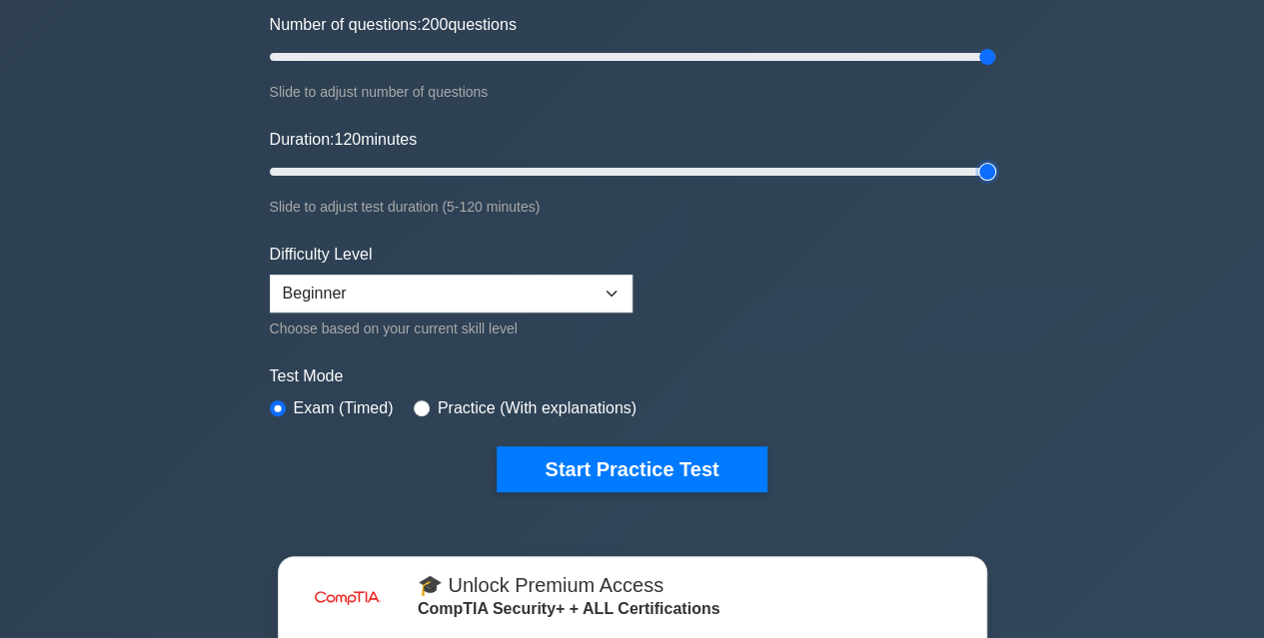
scroll to position [278, 0]
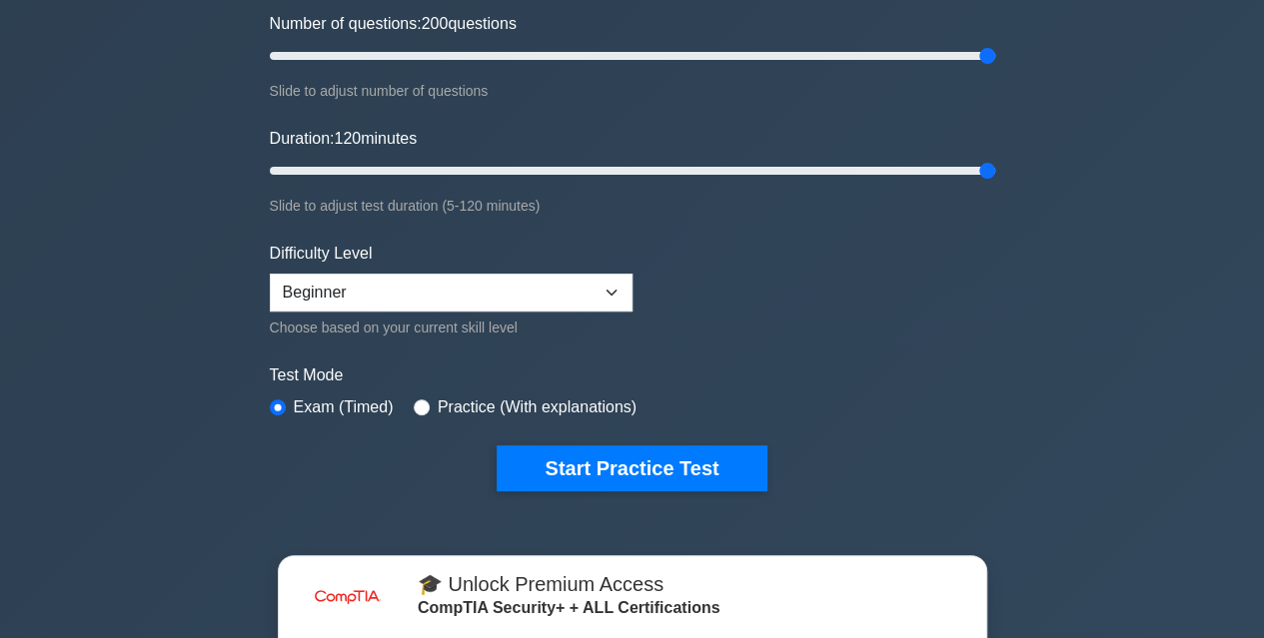
click at [570, 408] on label "Practice (With explanations)" at bounding box center [537, 408] width 199 height 24
click at [418, 414] on div "Practice (With explanations)" at bounding box center [525, 408] width 223 height 24
click at [414, 410] on input "radio" at bounding box center [422, 408] width 16 height 16
radio input "true"
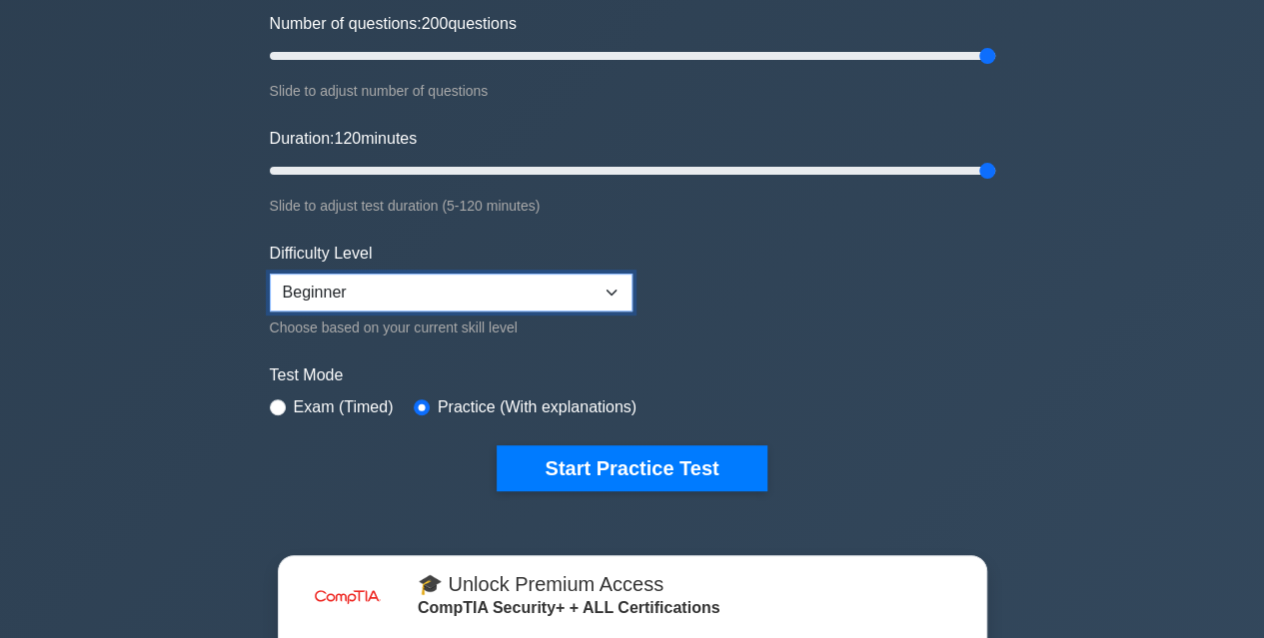
click at [445, 295] on select "Beginner Intermediate Expert" at bounding box center [451, 293] width 363 height 38
click at [215, 396] on div "image/svg+xml CompTIA Security+ Customize Your Next Practice Test Topics Crypto…" at bounding box center [632, 421] width 1264 height 1271
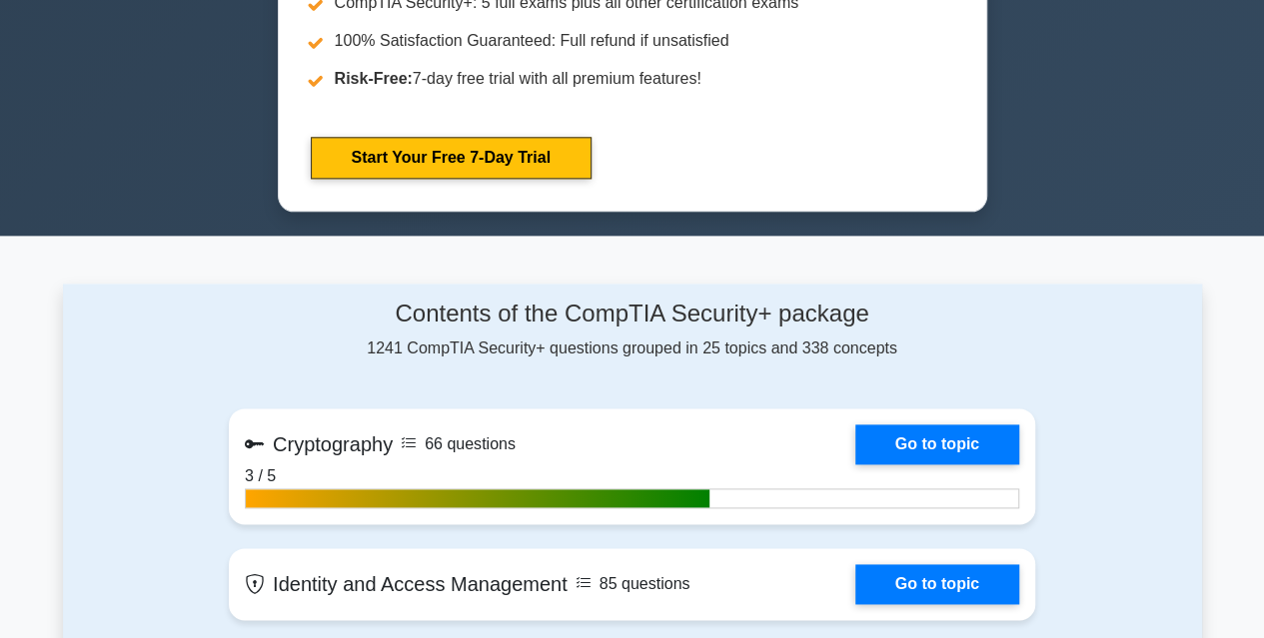
scroll to position [1097, 0]
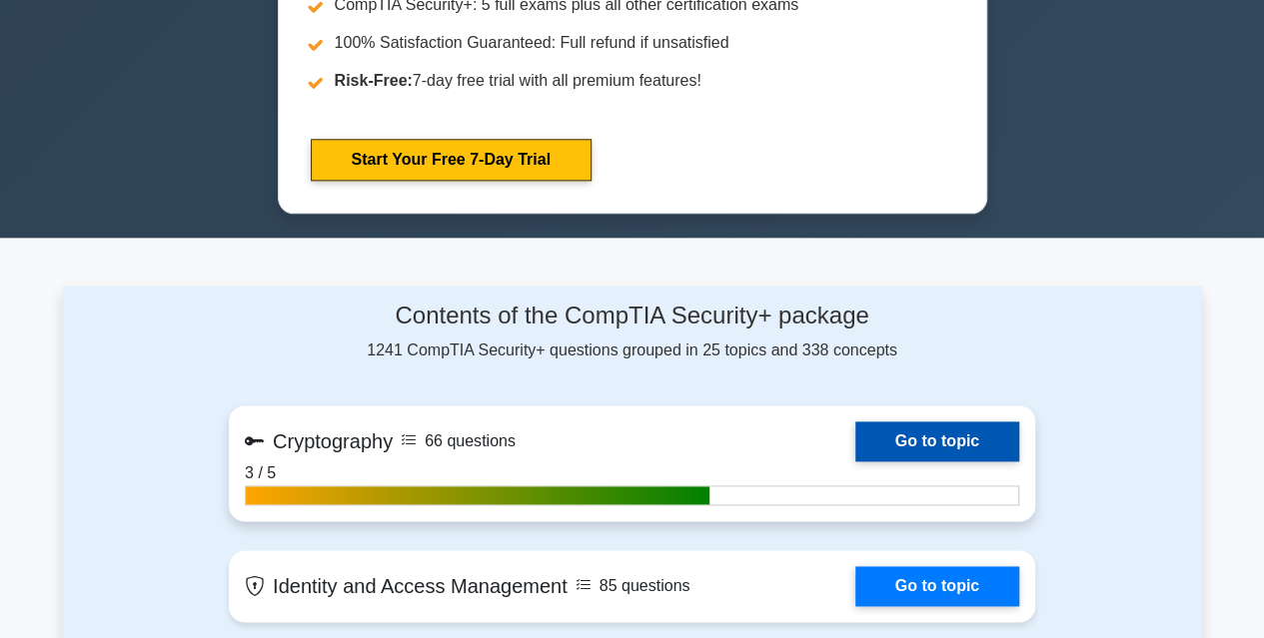
click at [931, 433] on link "Go to topic" at bounding box center [937, 442] width 164 height 40
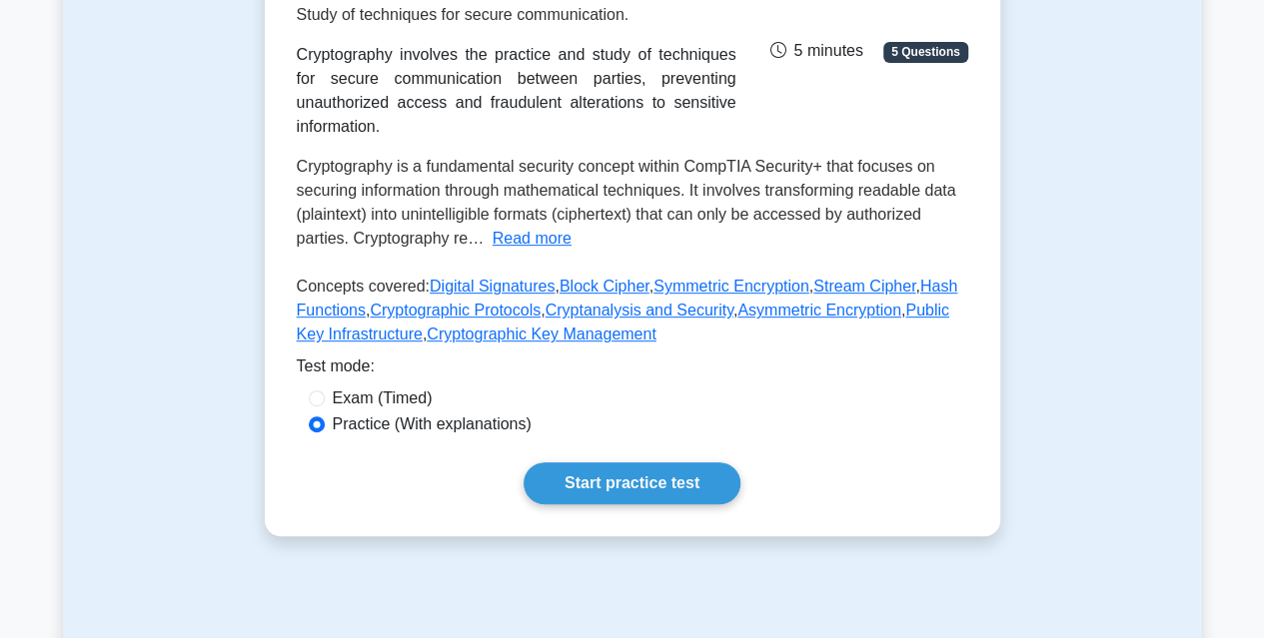
scroll to position [338, 0]
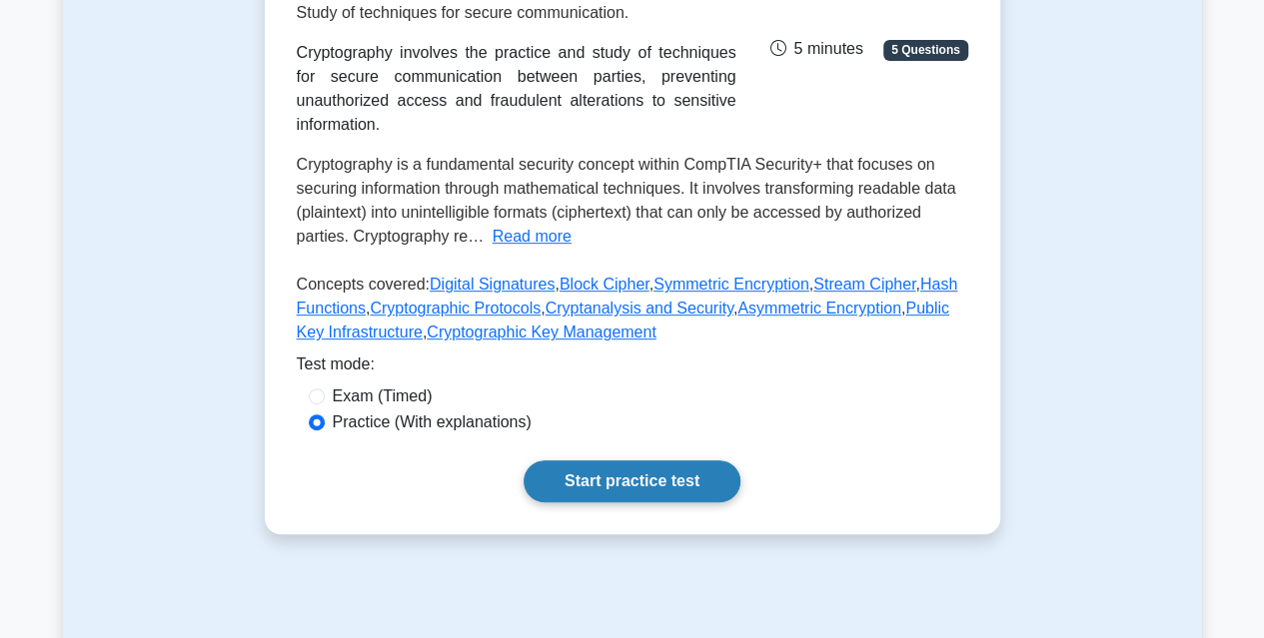
click at [607, 475] on link "Start practice test" at bounding box center [631, 482] width 217 height 42
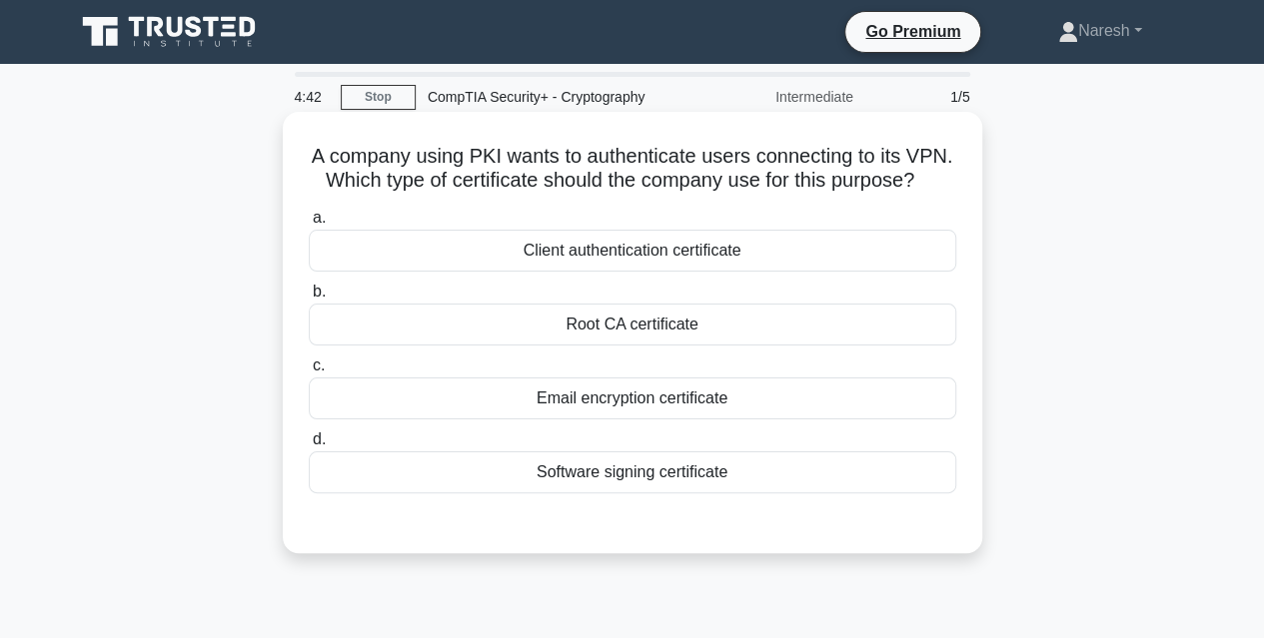
click at [609, 346] on div "Root CA certificate" at bounding box center [632, 325] width 647 height 42
click at [309, 299] on input "b. Root CA certificate" at bounding box center [309, 292] width 0 height 13
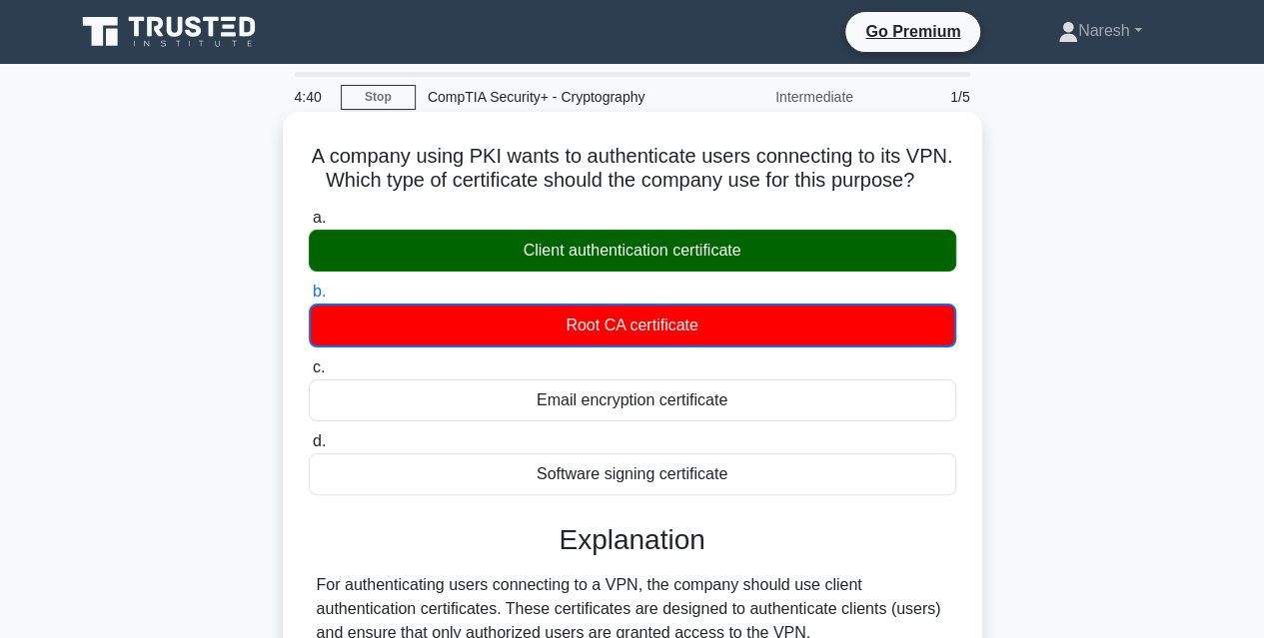
scroll to position [54, 0]
